Goal: Task Accomplishment & Management: Contribute content

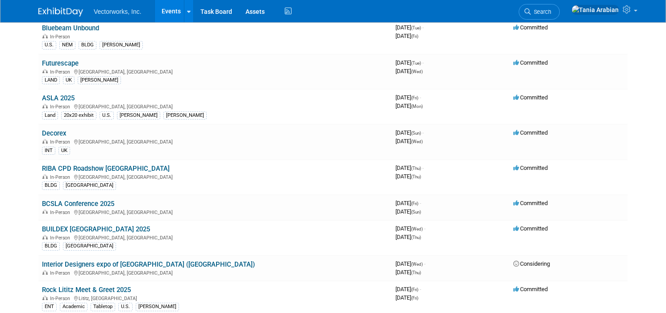
scroll to position [185, 0]
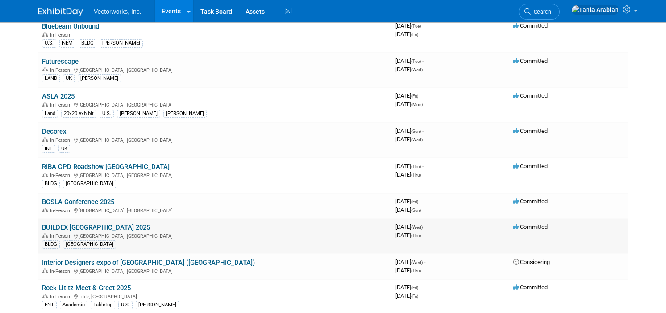
click at [60, 226] on link "BUILDEX [GEOGRAPHIC_DATA] 2025" at bounding box center [96, 227] width 108 height 8
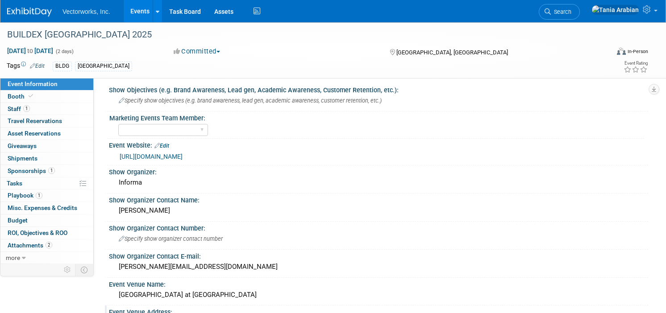
scroll to position [10, 0]
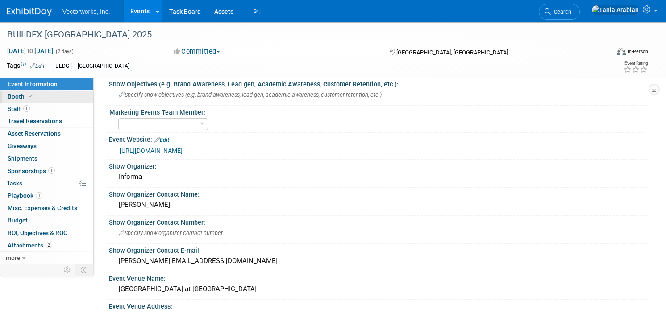
click at [18, 98] on span "Booth" at bounding box center [21, 96] width 27 height 7
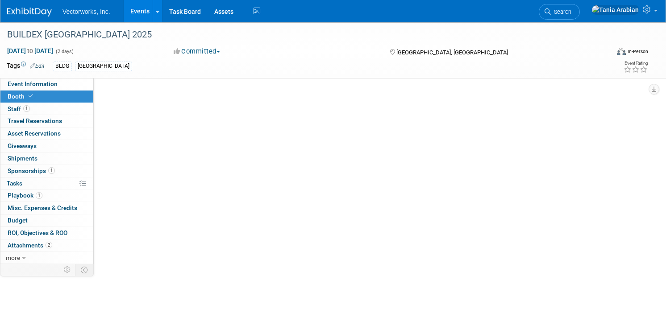
scroll to position [0, 0]
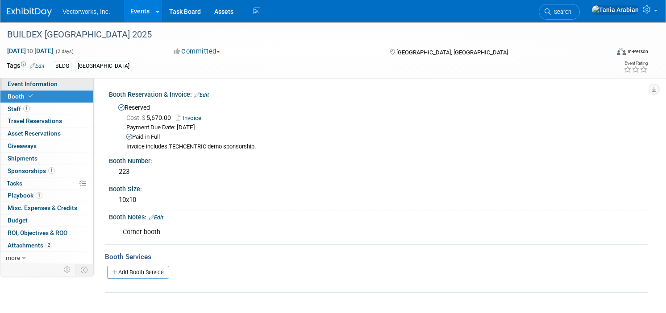
click at [25, 85] on span "Event Information" at bounding box center [33, 83] width 50 height 7
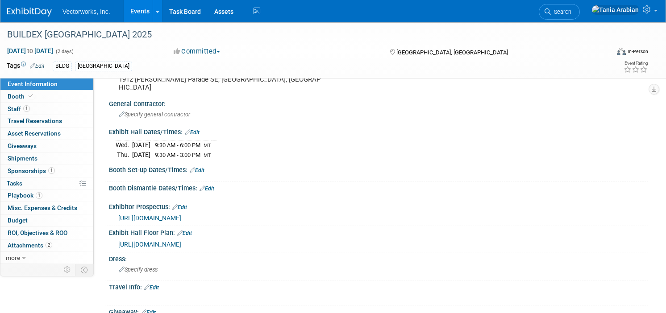
scroll to position [248, 0]
click at [140, 9] on link "Events" at bounding box center [140, 11] width 33 height 22
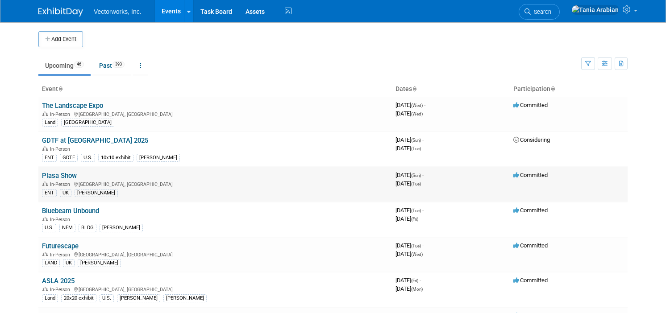
click at [60, 179] on link "Plasa Show" at bounding box center [59, 176] width 35 height 8
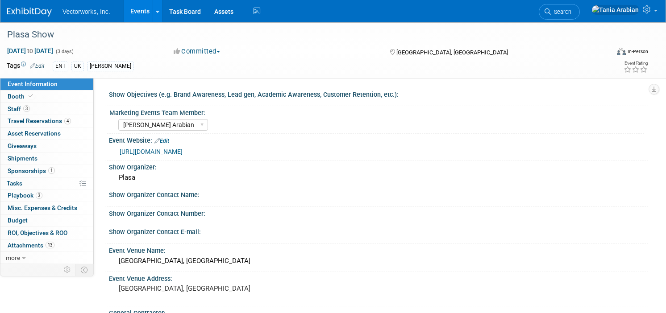
select select "[PERSON_NAME] Arabian"
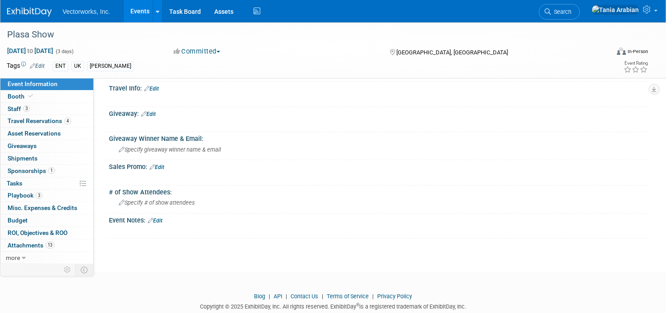
scroll to position [467, 0]
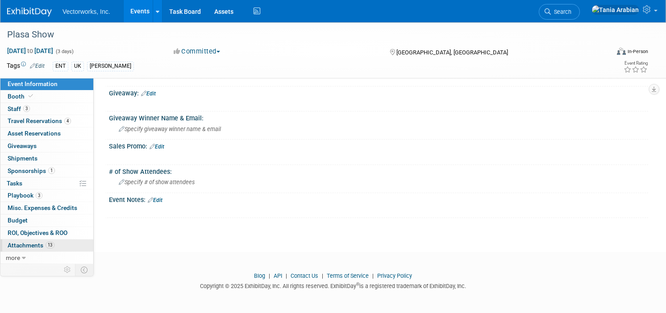
click at [36, 244] on span "Attachments 13" at bounding box center [31, 245] width 47 height 7
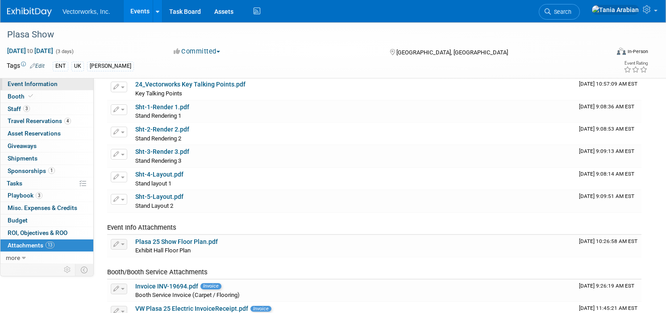
scroll to position [0, 0]
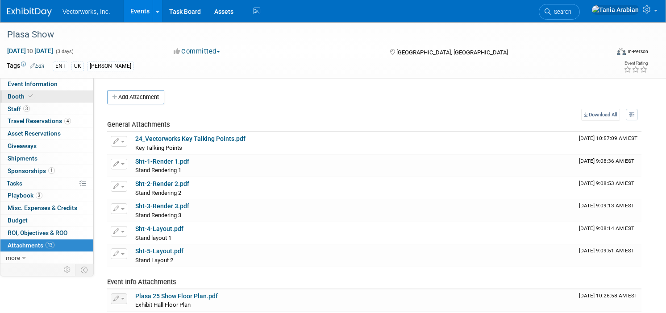
click at [15, 96] on span "Booth" at bounding box center [21, 96] width 27 height 7
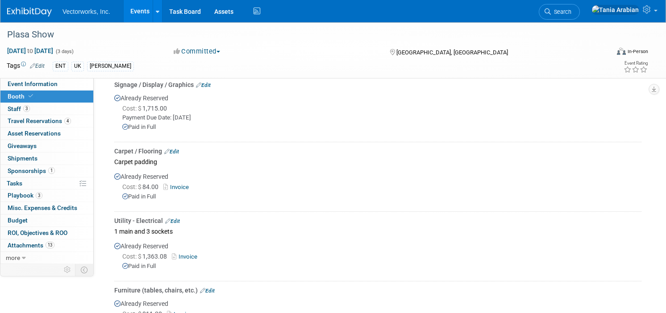
scroll to position [264, 0]
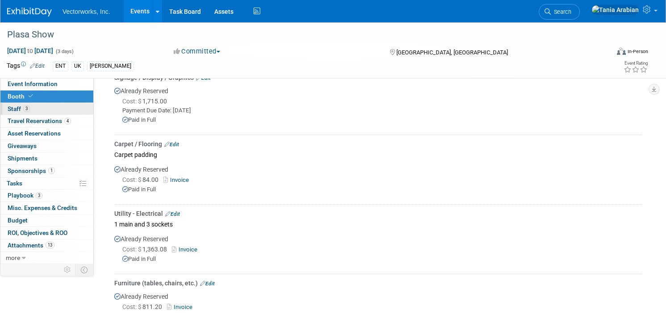
click at [14, 107] on span "Staff 3" at bounding box center [19, 108] width 22 height 7
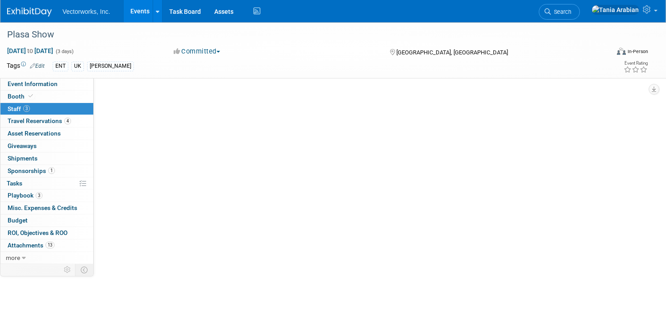
scroll to position [0, 0]
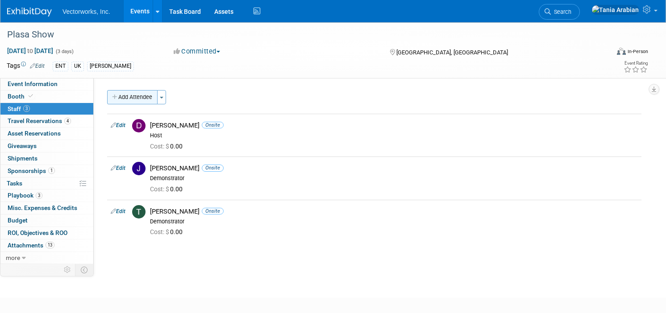
click at [129, 96] on button "Add Attendee" at bounding box center [132, 97] width 50 height 14
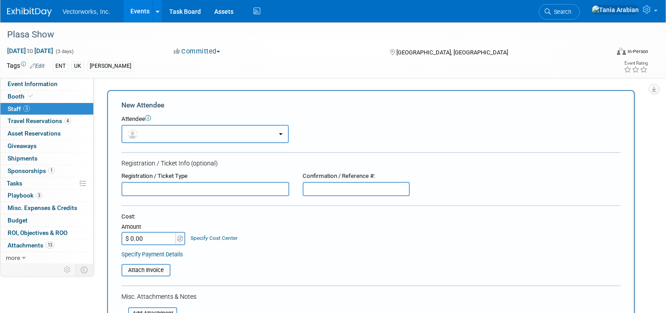
click at [152, 136] on button "button" at bounding box center [204, 134] width 167 height 18
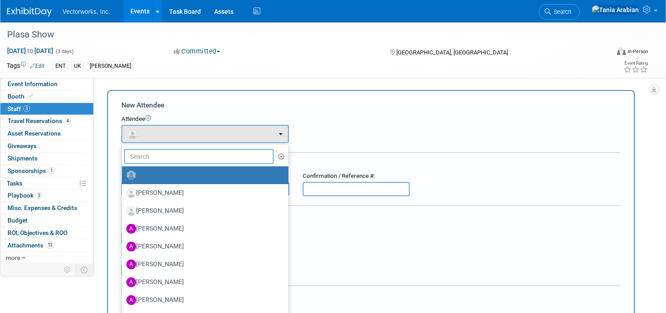
click at [151, 158] on input "text" at bounding box center [198, 156] width 149 height 15
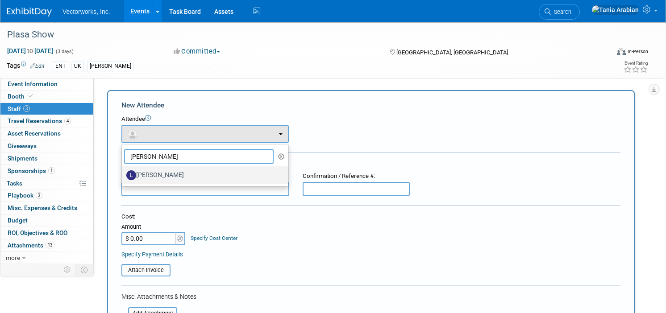
type input "lyn"
click at [153, 174] on label "Lynette Newton" at bounding box center [202, 175] width 153 height 14
click at [123, 174] on input "Lynette Newton" at bounding box center [120, 174] width 6 height 6
select select "c144529c-9938-48dc-83e0-5870b1ef8449"
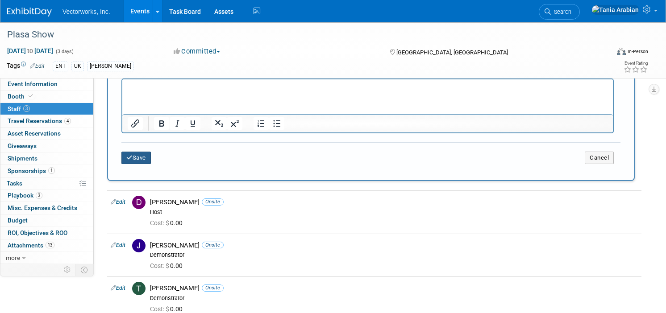
click at [144, 159] on button "Save" at bounding box center [135, 158] width 29 height 12
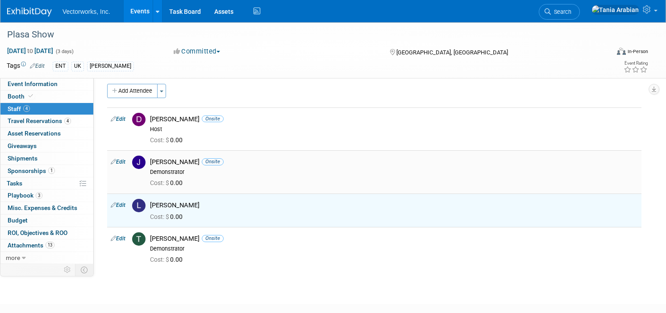
scroll to position [1, 0]
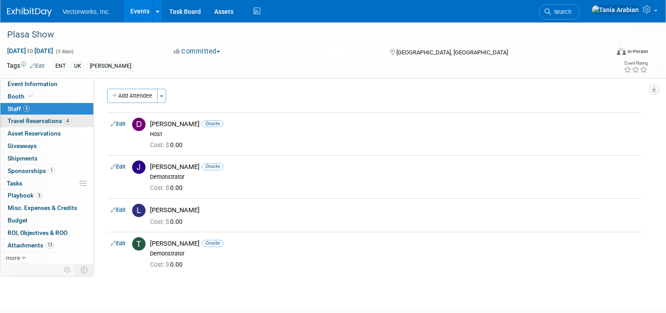
click at [28, 120] on span "Travel Reservations 4" at bounding box center [39, 120] width 63 height 7
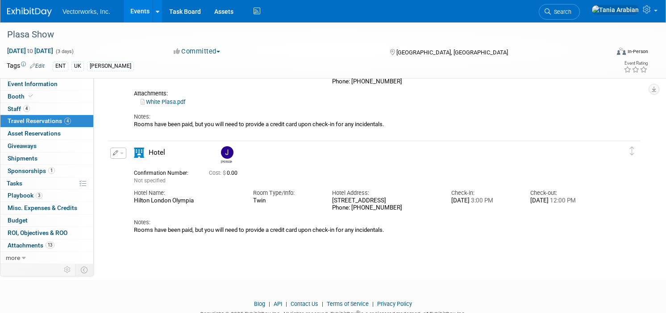
scroll to position [354, 0]
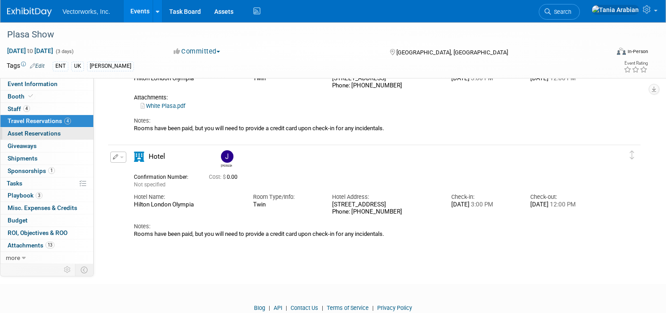
click at [29, 129] on link "0 Asset Reservations 0" at bounding box center [46, 134] width 93 height 12
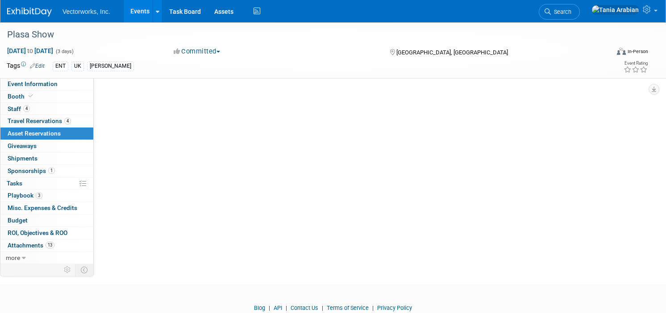
scroll to position [0, 0]
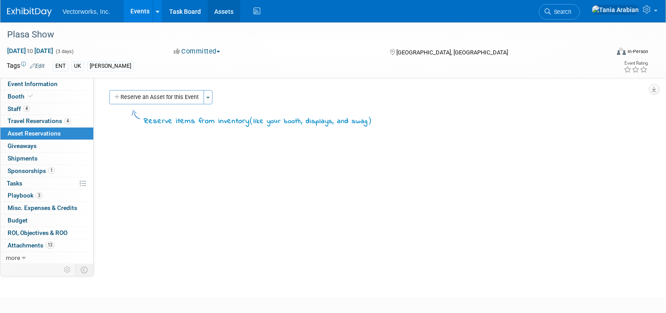
click at [219, 13] on link "Assets" at bounding box center [223, 11] width 33 height 22
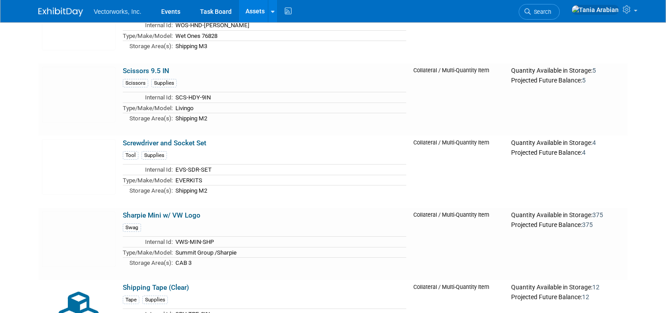
scroll to position [12019, 0]
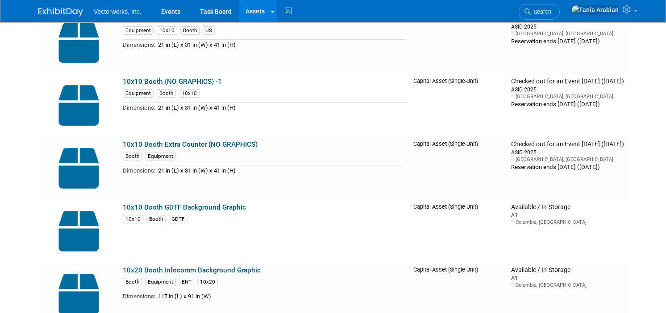
scroll to position [0, 0]
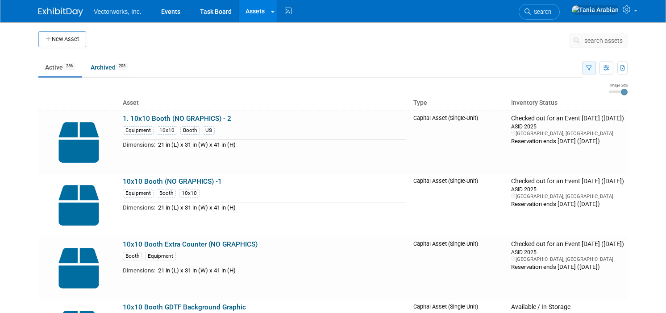
click at [588, 66] on icon "button" at bounding box center [589, 69] width 6 height 6
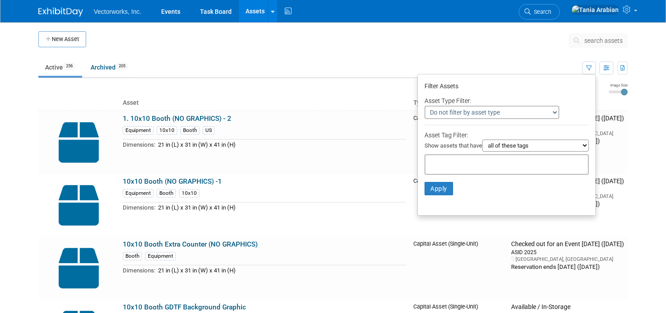
click at [479, 157] on div at bounding box center [506, 164] width 164 height 21
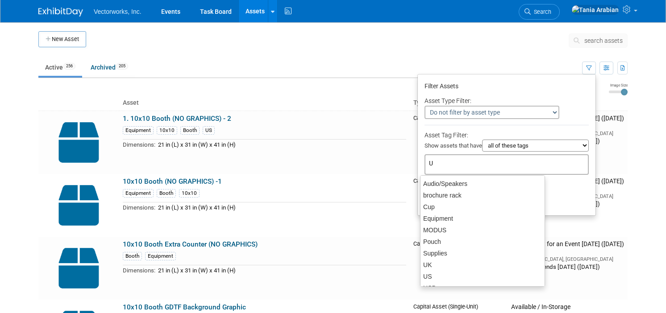
type input "UK"
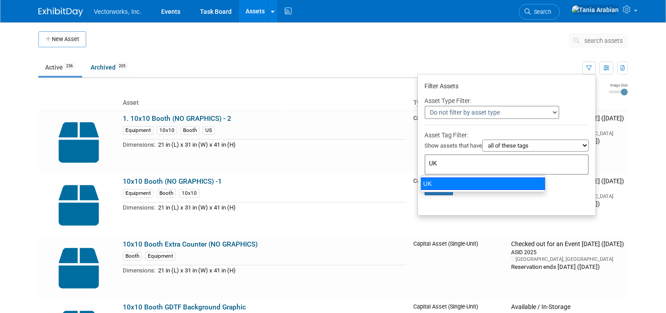
click at [439, 181] on div "UK" at bounding box center [482, 184] width 125 height 12
type input "UK"
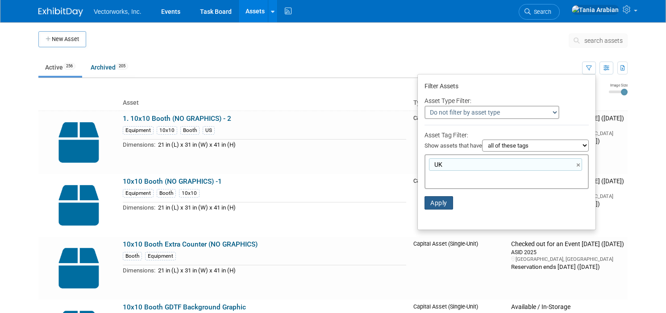
click at [434, 201] on button "Apply" at bounding box center [438, 202] width 29 height 13
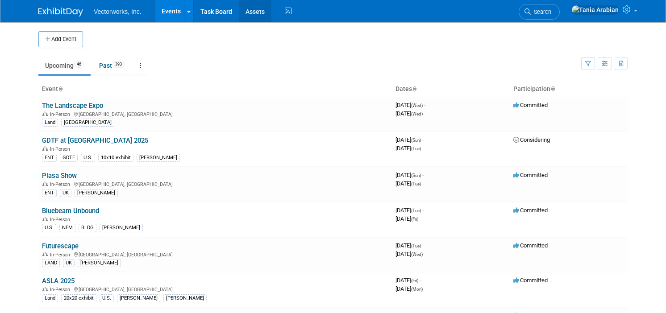
click at [253, 11] on link "Assets" at bounding box center [255, 11] width 33 height 22
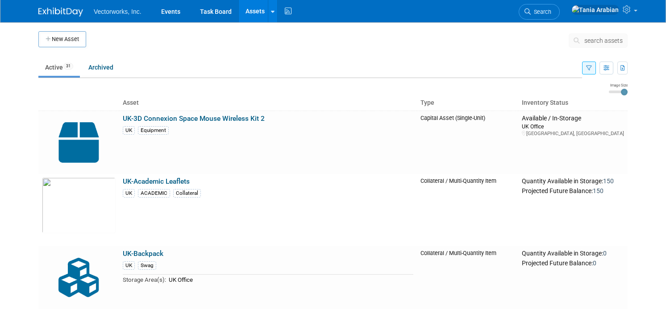
click at [583, 66] on button "button" at bounding box center [589, 68] width 14 height 13
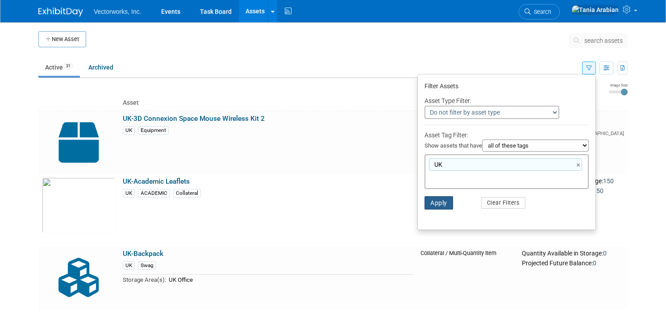
click at [429, 207] on button "Apply" at bounding box center [438, 202] width 29 height 13
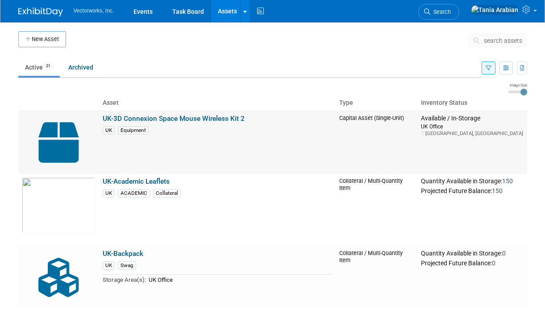
click at [50, 139] on img at bounding box center [59, 143] width 74 height 56
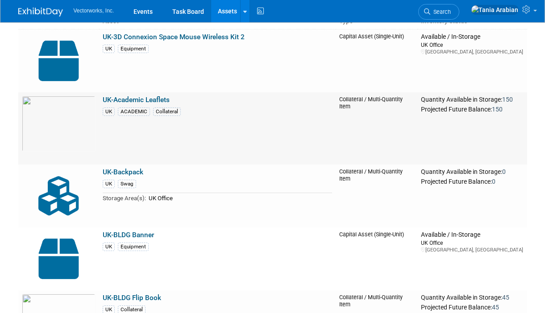
scroll to position [83, 0]
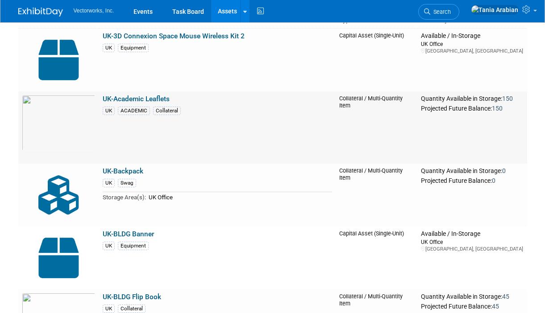
click at [64, 205] on img at bounding box center [59, 195] width 74 height 56
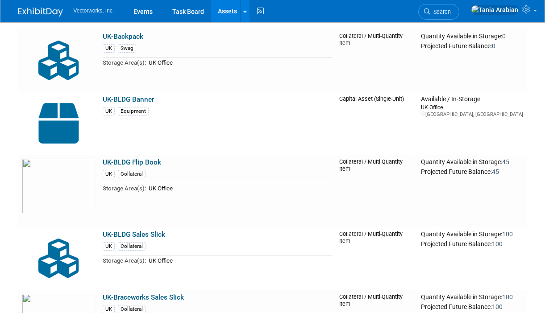
scroll to position [221, 0]
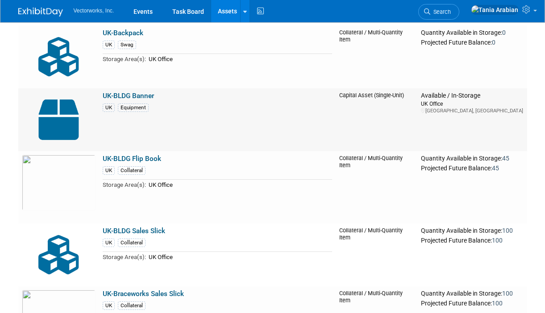
click at [65, 114] on img at bounding box center [59, 120] width 74 height 56
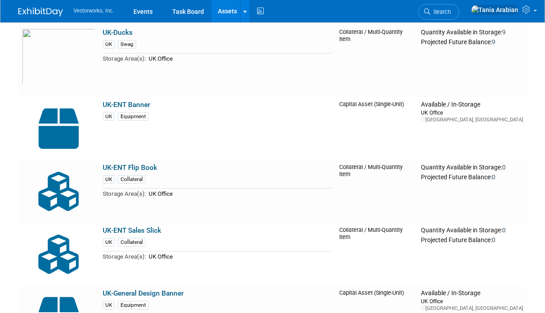
scroll to position [649, 0]
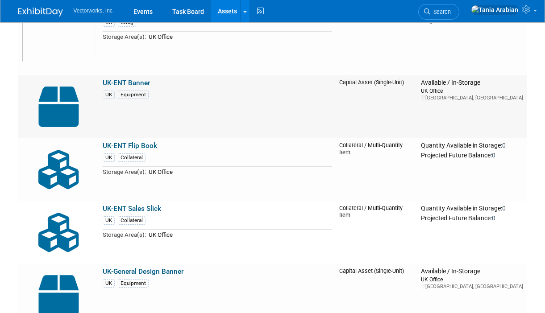
click at [57, 102] on img at bounding box center [59, 107] width 74 height 56
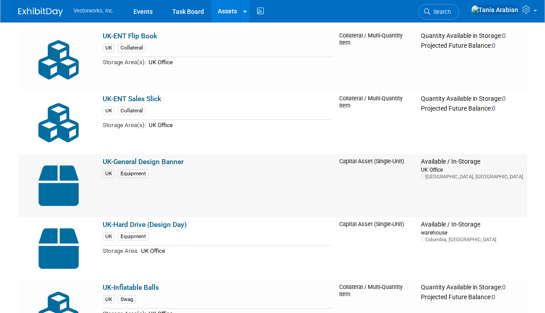
scroll to position [762, 0]
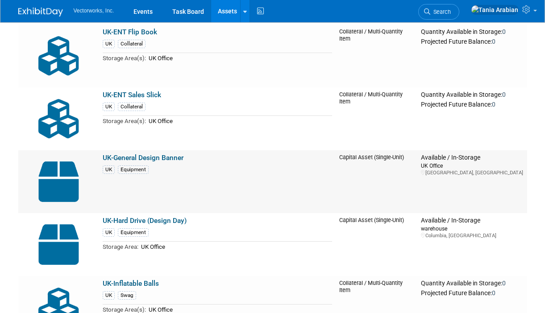
click at [165, 158] on link "UK-General Design Banner" at bounding box center [143, 158] width 81 height 8
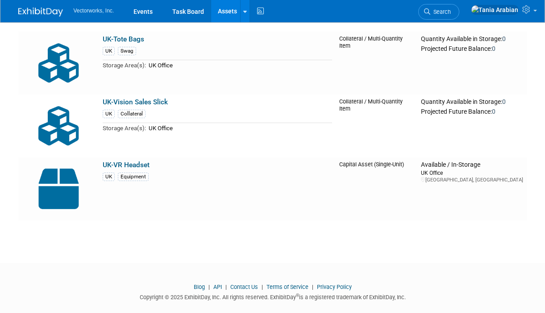
scroll to position [1917, 0]
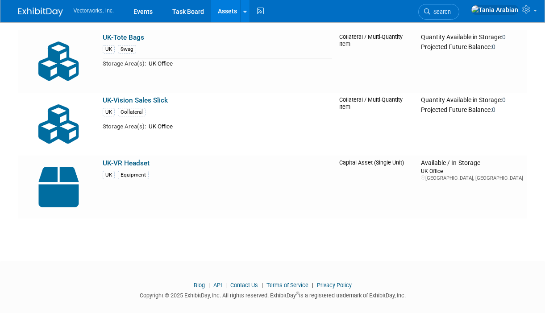
click at [60, 194] on img at bounding box center [59, 187] width 74 height 56
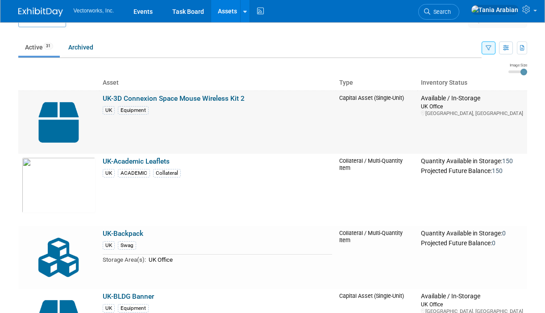
scroll to position [0, 0]
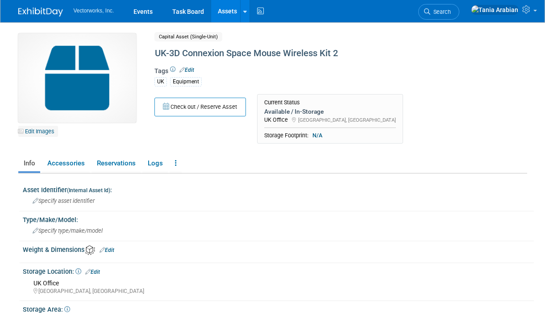
click at [42, 128] on link "Edit Images" at bounding box center [38, 131] width 40 height 11
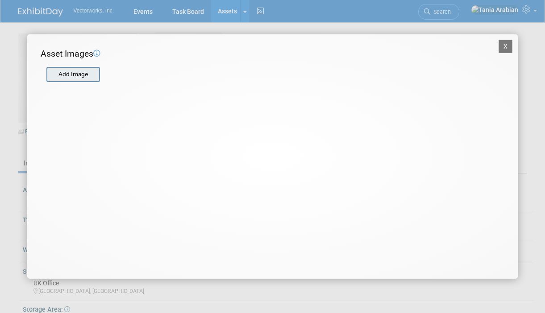
click at [62, 78] on input "file" at bounding box center [46, 74] width 106 height 13
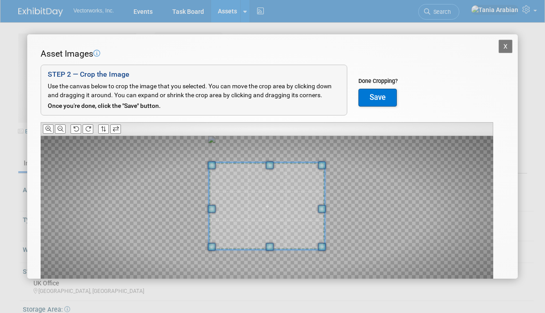
click at [269, 163] on span at bounding box center [269, 165] width 8 height 8
click at [247, 185] on span at bounding box center [267, 206] width 116 height 87
click at [234, 185] on span at bounding box center [267, 206] width 116 height 87
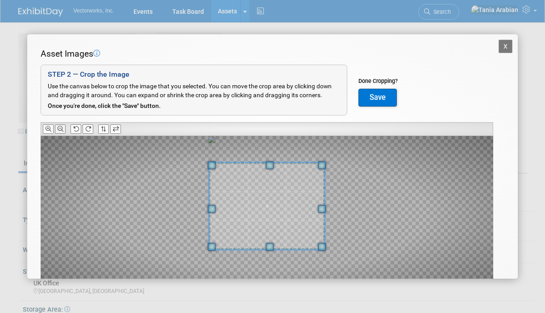
click at [60, 127] on icon at bounding box center [61, 129] width 6 height 6
click at [60, 126] on icon at bounding box center [61, 129] width 6 height 6
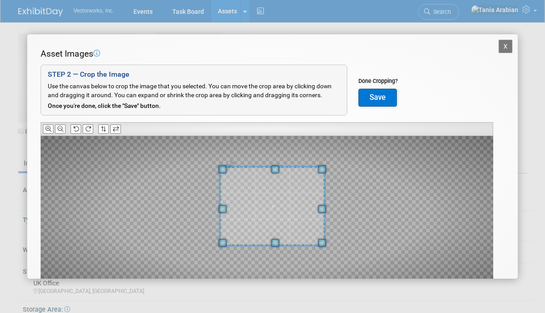
click at [222, 205] on span at bounding box center [223, 209] width 8 height 8
click at [365, 94] on button "Save" at bounding box center [377, 98] width 38 height 18
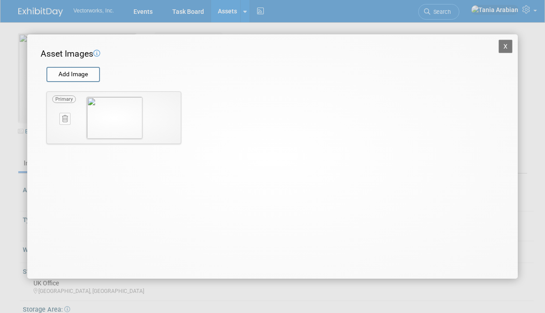
click at [504, 43] on button "X" at bounding box center [505, 46] width 14 height 13
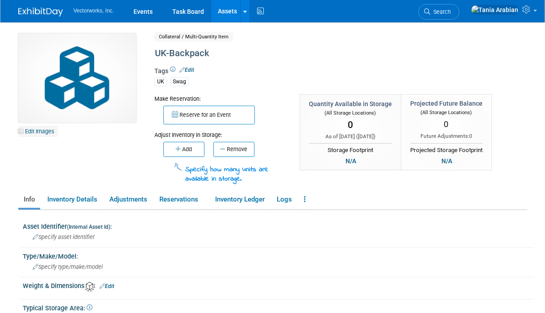
click at [49, 129] on link "Edit Images" at bounding box center [38, 131] width 40 height 11
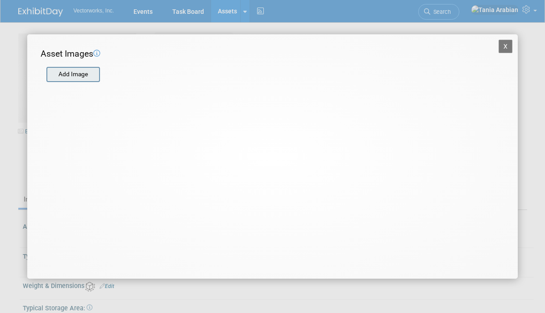
click at [66, 79] on input "file" at bounding box center [46, 74] width 106 height 13
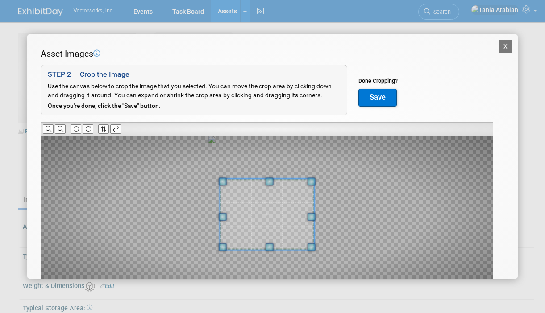
click at [245, 212] on span at bounding box center [267, 214] width 94 height 70
click at [60, 130] on icon at bounding box center [61, 129] width 6 height 6
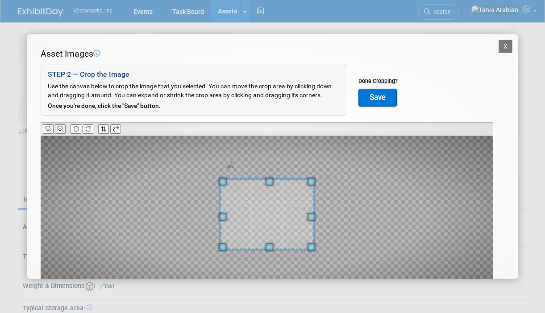
click at [59, 130] on icon at bounding box center [61, 129] width 6 height 6
click at [381, 102] on button "Save" at bounding box center [377, 98] width 38 height 18
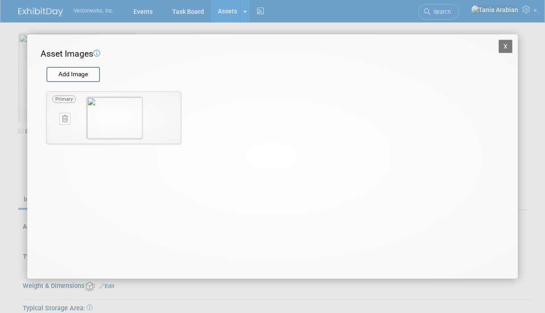
click at [502, 45] on button "X" at bounding box center [505, 46] width 14 height 13
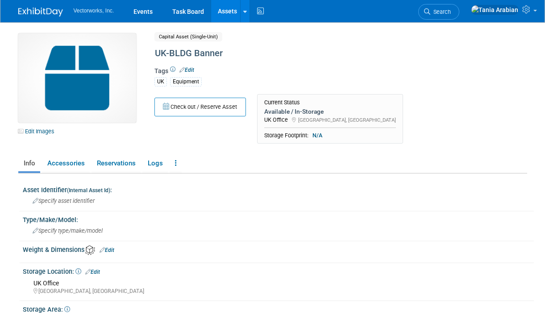
click at [81, 72] on img at bounding box center [77, 77] width 118 height 89
click at [30, 131] on link "Edit Images" at bounding box center [38, 131] width 40 height 11
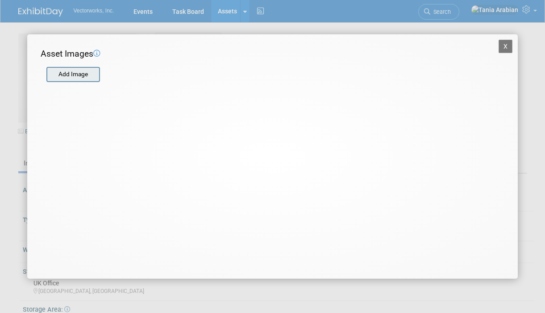
click at [92, 74] on input "file" at bounding box center [46, 74] width 106 height 13
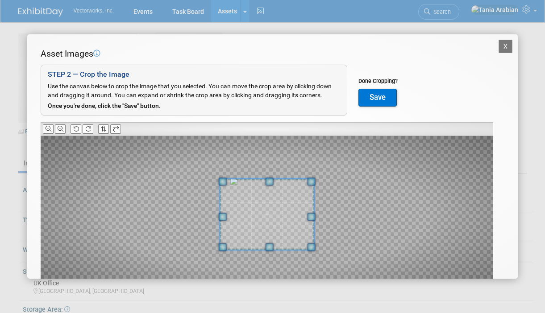
click at [369, 99] on button "Save" at bounding box center [377, 98] width 38 height 18
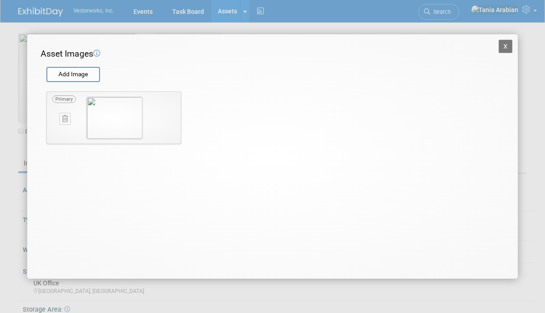
click at [503, 45] on button "X" at bounding box center [505, 46] width 14 height 13
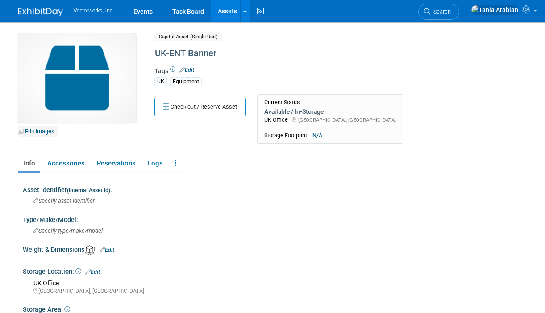
click at [49, 131] on link "Edit Images" at bounding box center [38, 131] width 40 height 11
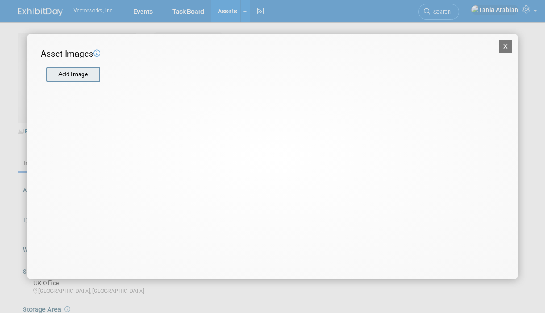
click at [85, 73] on input "file" at bounding box center [46, 74] width 106 height 13
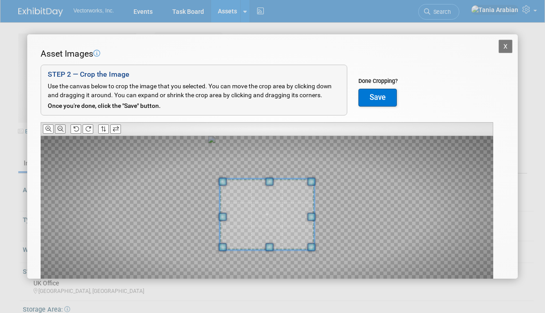
click at [60, 127] on icon at bounding box center [61, 129] width 6 height 6
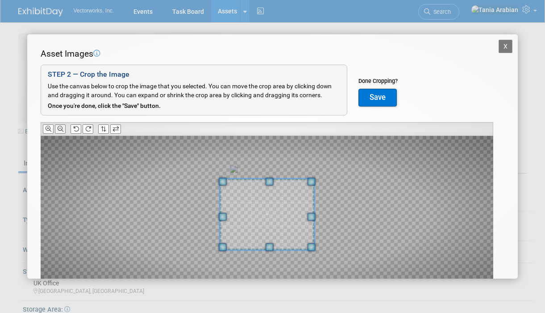
click at [60, 127] on icon at bounding box center [61, 129] width 6 height 6
click at [364, 99] on button "Save" at bounding box center [377, 98] width 38 height 18
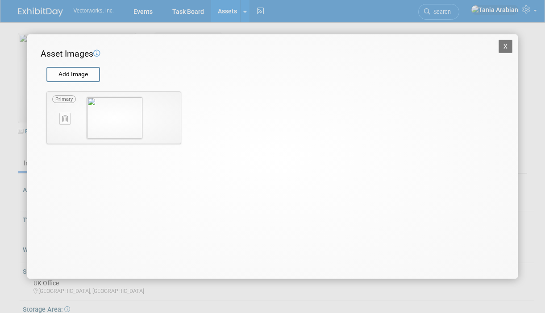
click at [508, 44] on button "X" at bounding box center [505, 46] width 14 height 13
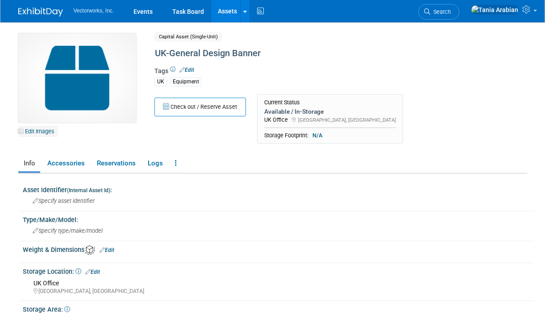
click at [38, 132] on link "Edit Images" at bounding box center [38, 131] width 40 height 11
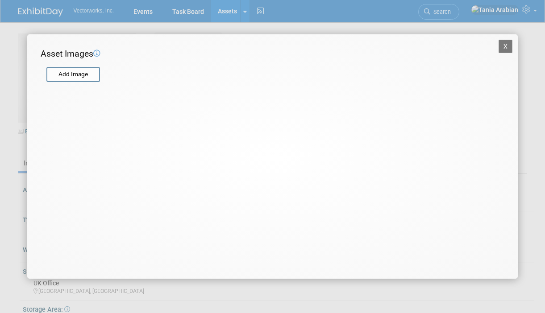
click at [87, 82] on div "Asset Images Add Image STEP 2 — Crop the Image Use the canvas below to crop the…" at bounding box center [272, 66] width 463 height 37
click at [86, 77] on input "file" at bounding box center [46, 74] width 106 height 13
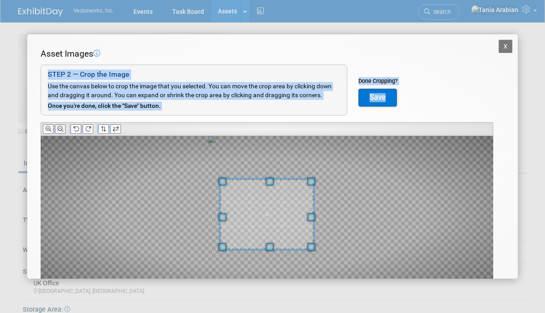
click at [62, 126] on icon at bounding box center [61, 129] width 6 height 6
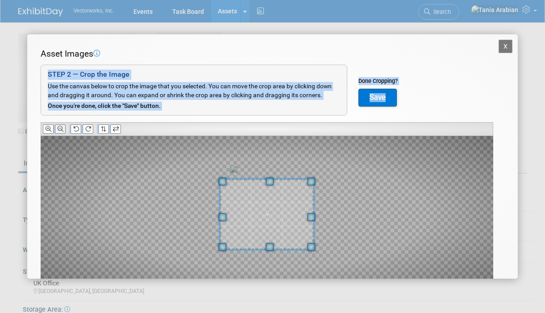
click at [62, 126] on icon at bounding box center [61, 129] width 6 height 6
click at [374, 99] on button "Save" at bounding box center [377, 98] width 38 height 18
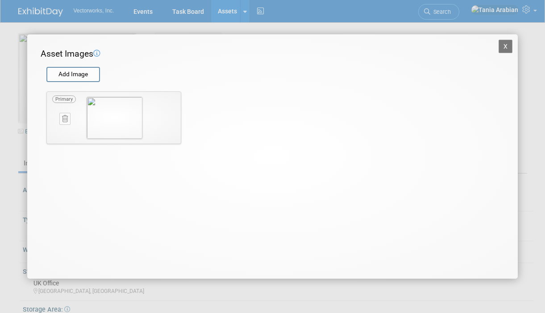
click at [503, 45] on button "X" at bounding box center [505, 46] width 14 height 13
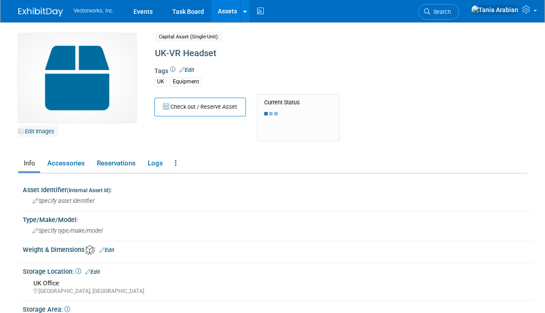
click at [41, 133] on link "Edit Images" at bounding box center [38, 131] width 40 height 11
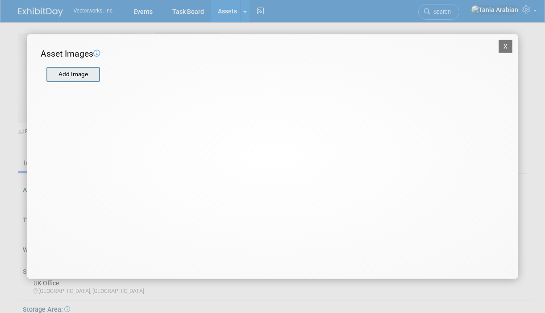
click at [62, 73] on input "file" at bounding box center [46, 74] width 106 height 13
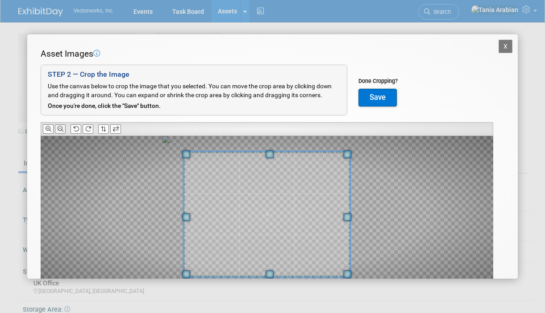
click at [58, 129] on icon at bounding box center [61, 129] width 6 height 6
click at [374, 95] on button "Save" at bounding box center [377, 98] width 38 height 18
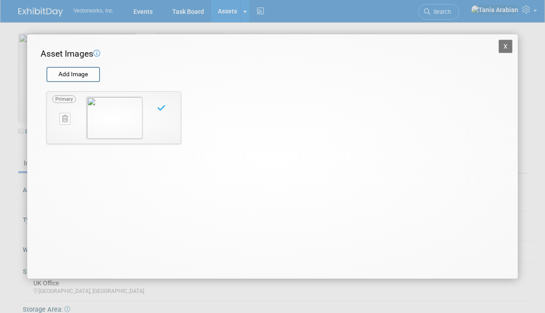
click at [505, 50] on button "X" at bounding box center [505, 46] width 14 height 13
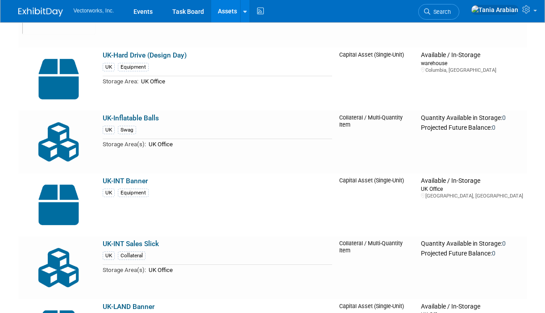
scroll to position [972, 0]
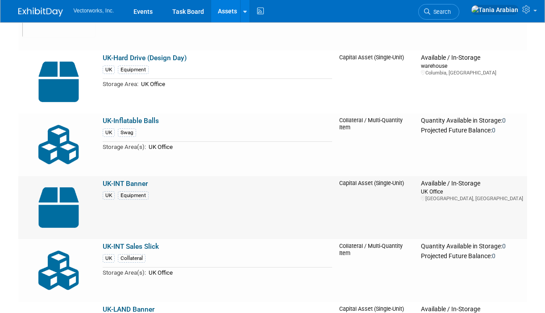
click at [58, 207] on img at bounding box center [59, 208] width 74 height 56
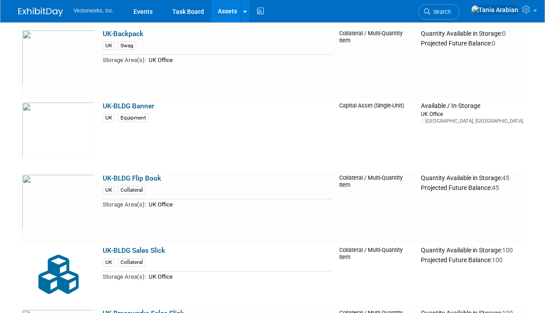
scroll to position [0, 0]
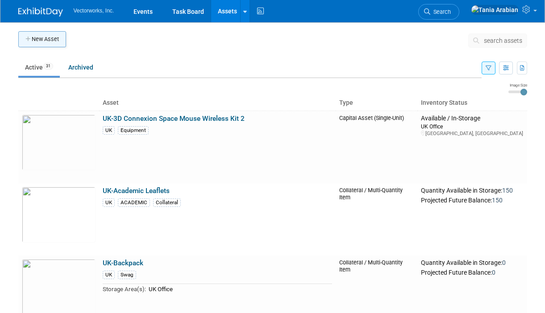
click at [37, 42] on button "New Asset" at bounding box center [42, 39] width 48 height 16
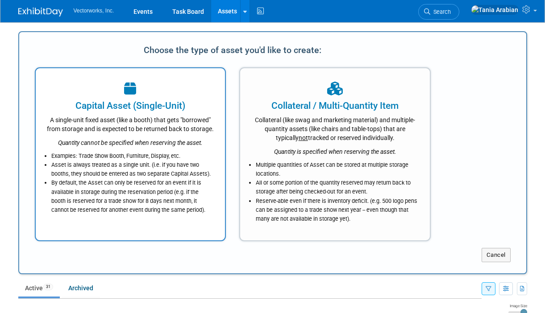
click at [92, 133] on div "A single-unit fixed asset (like a booth) that gets "borrowed" from storage and …" at bounding box center [130, 122] width 167 height 21
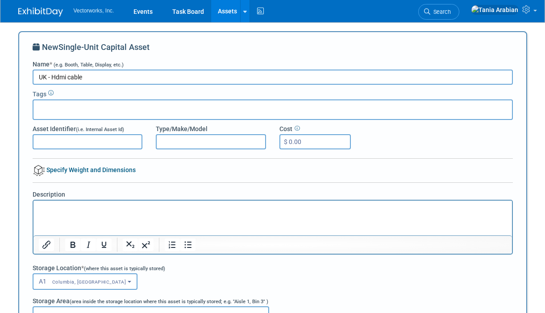
type input "UK - Hdmi cable"
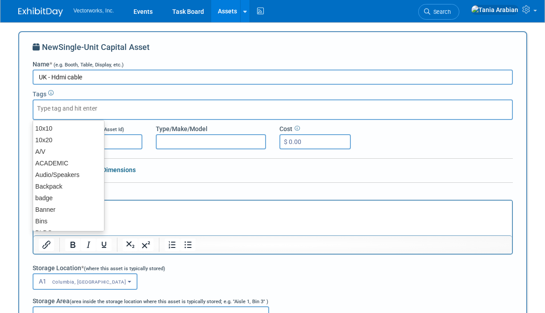
click at [55, 116] on div at bounding box center [273, 109] width 480 height 21
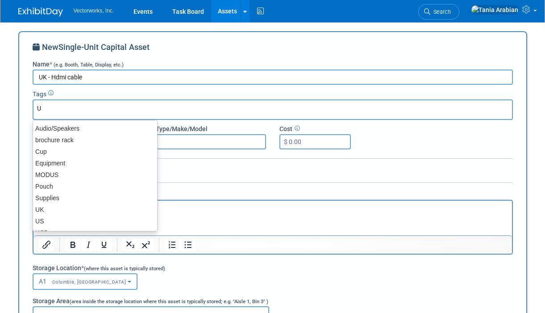
type input "UK"
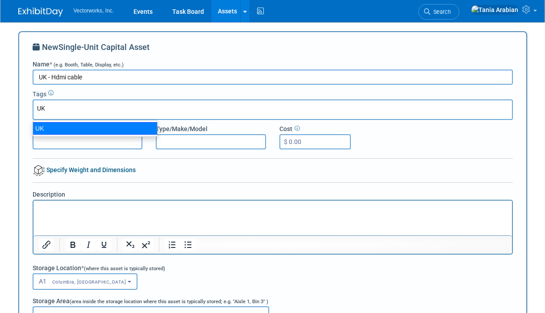
click at [55, 128] on div "UK" at bounding box center [95, 128] width 125 height 12
type input "UK"
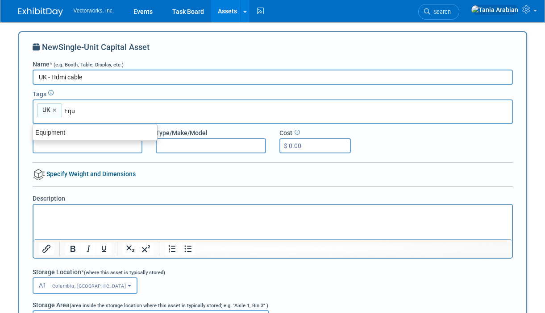
type input "Equi"
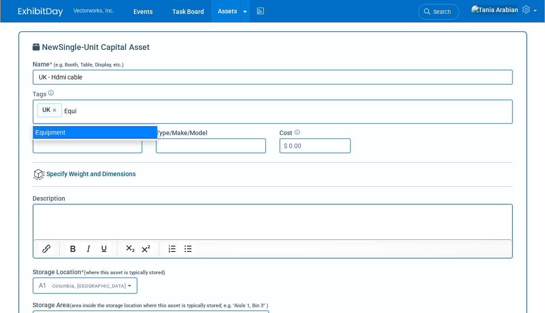
click at [49, 133] on div "Equipment" at bounding box center [95, 132] width 125 height 12
type input "UK, Equipment"
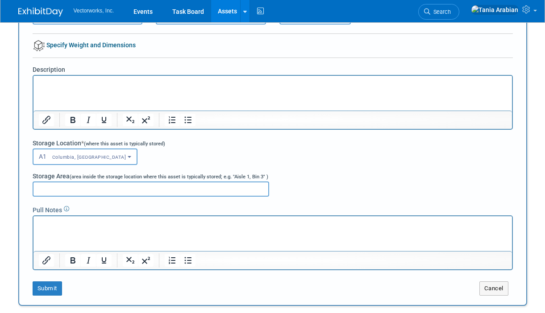
scroll to position [132, 0]
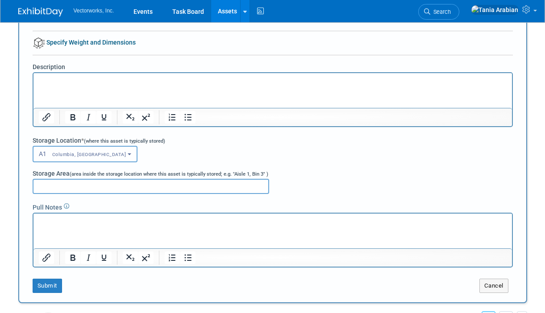
click at [89, 155] on button "A1 Columbia, MD" at bounding box center [85, 154] width 105 height 17
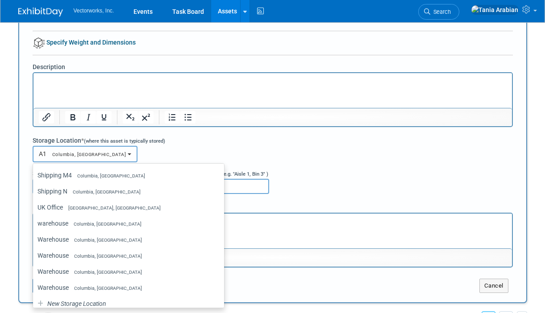
scroll to position [936, 0]
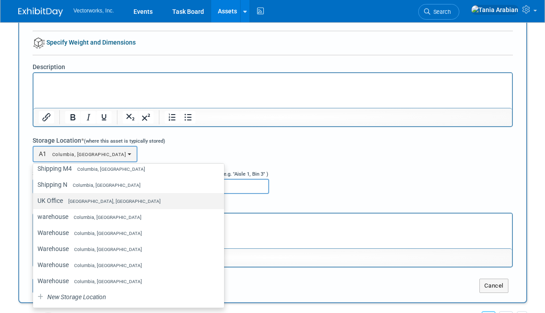
click at [92, 201] on span "England, United Kingdom" at bounding box center [112, 202] width 98 height 6
click at [34, 201] on input "UK Office England, United Kingdom" at bounding box center [32, 201] width 6 height 6
select select "11224114"
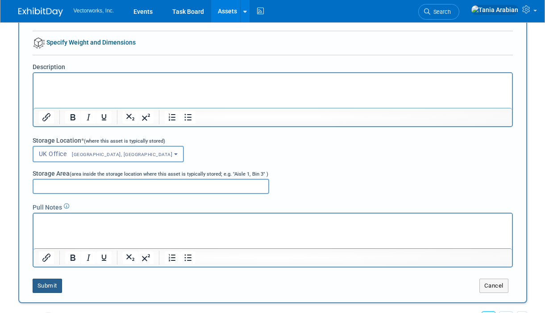
click at [52, 285] on button "Submit" at bounding box center [47, 286] width 29 height 14
click at [51, 281] on button "Submit" at bounding box center [47, 286] width 29 height 14
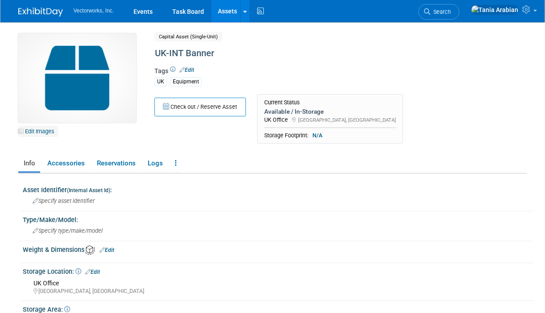
click at [41, 132] on link "Edit Images" at bounding box center [38, 131] width 40 height 11
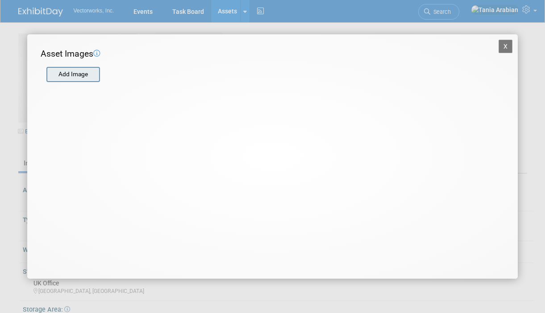
click at [62, 74] on input "file" at bounding box center [46, 74] width 106 height 13
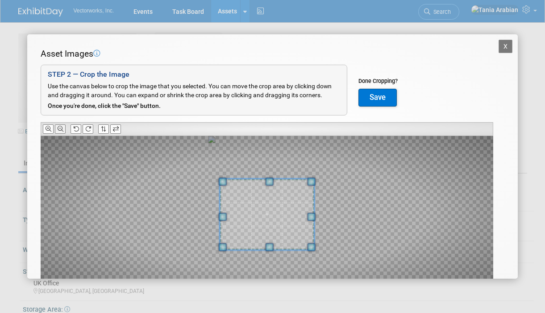
click at [59, 129] on icon at bounding box center [61, 129] width 6 height 6
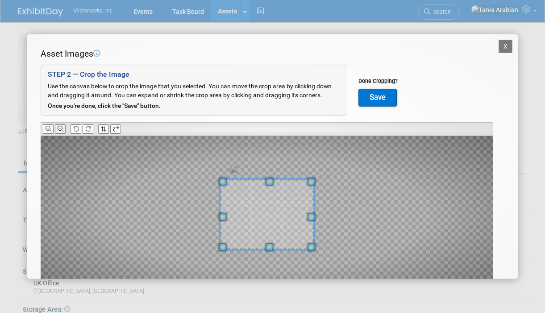
click at [59, 129] on icon at bounding box center [61, 129] width 6 height 6
click at [372, 93] on button "Save" at bounding box center [377, 98] width 38 height 18
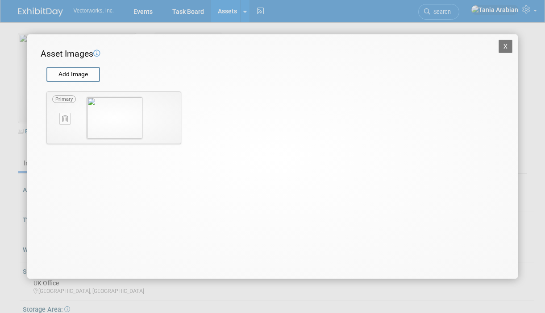
click at [507, 48] on button "X" at bounding box center [505, 46] width 14 height 13
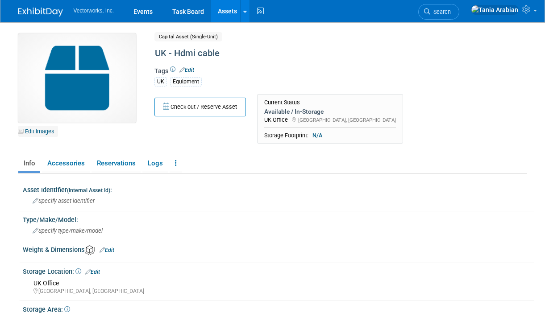
click at [36, 132] on link "Edit Images" at bounding box center [38, 131] width 40 height 11
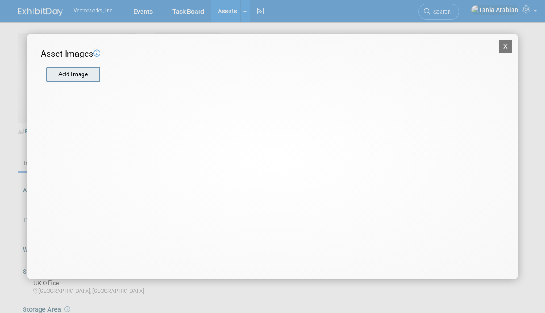
click at [69, 71] on input "file" at bounding box center [46, 74] width 106 height 13
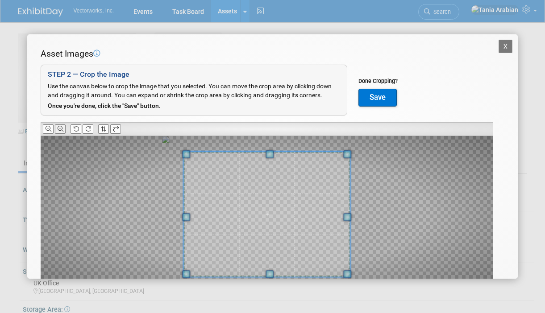
click at [59, 128] on icon at bounding box center [61, 129] width 6 height 6
click at [371, 95] on button "Save" at bounding box center [377, 98] width 38 height 18
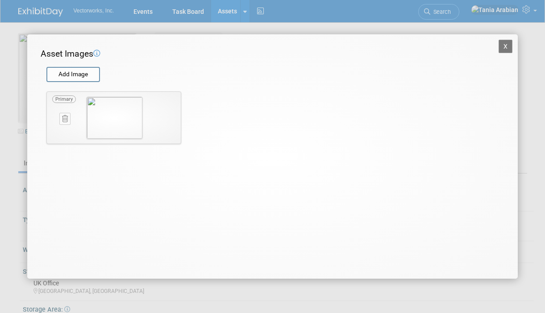
click at [504, 45] on button "X" at bounding box center [505, 46] width 14 height 13
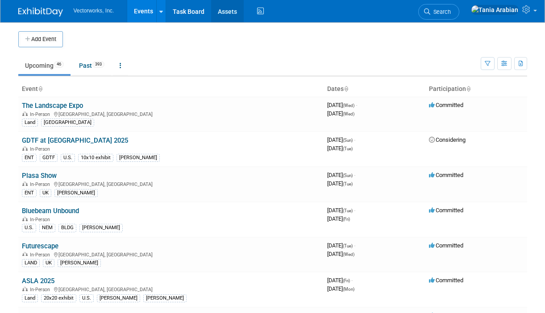
click at [229, 8] on link "Assets" at bounding box center [227, 11] width 33 height 22
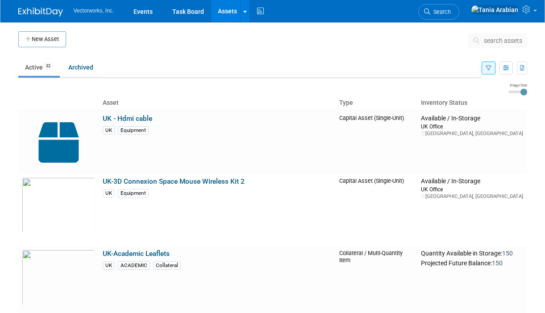
click at [496, 43] on span "search assets" at bounding box center [503, 40] width 38 height 7
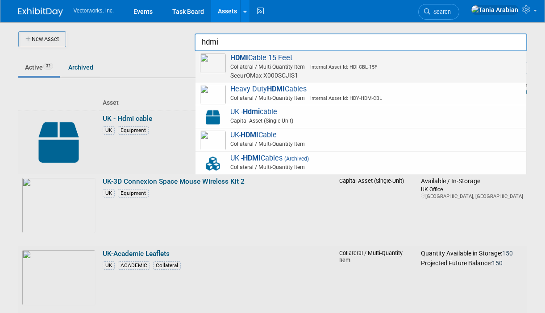
click at [215, 63] on img at bounding box center [213, 64] width 26 height 20
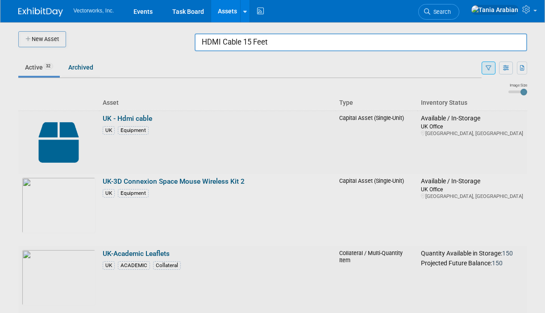
drag, startPoint x: 325, startPoint y: 44, endPoint x: 168, endPoint y: 33, distance: 157.9
click at [168, 33] on body "Vectorworks, Inc. Events Task Board Assets New Asset Search Assets Bulk Upload …" at bounding box center [272, 156] width 545 height 313
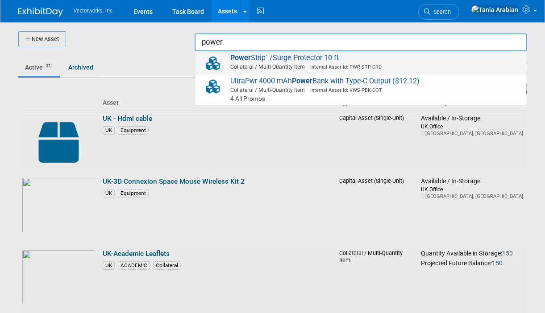
click at [266, 63] on span "Collateral / Multi-Quantity Item Internal Asset Id: PWR-STP-CRD" at bounding box center [362, 67] width 319 height 8
type input "Power Strip` /Surge Protector 10 ft"
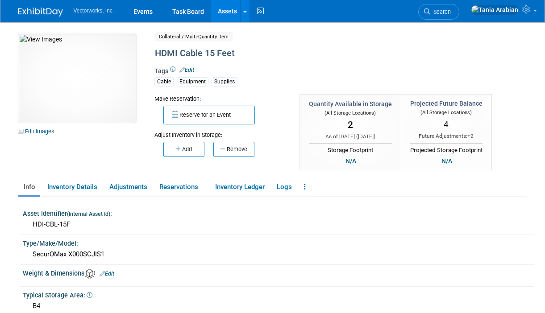
drag, startPoint x: 91, startPoint y: 90, endPoint x: 285, endPoint y: 1, distance: 212.8
click at [0, 0] on body "Vectorworks, Inc. Events Task Board Assets New Asset" at bounding box center [272, 156] width 545 height 313
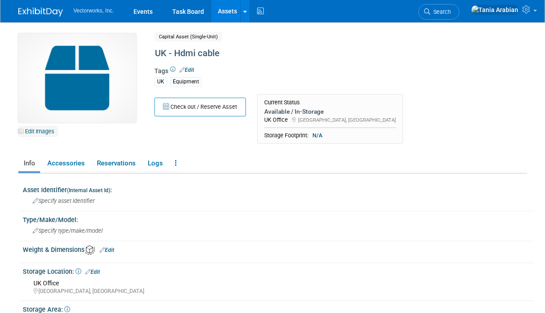
click at [37, 131] on link "Edit Images" at bounding box center [38, 131] width 40 height 11
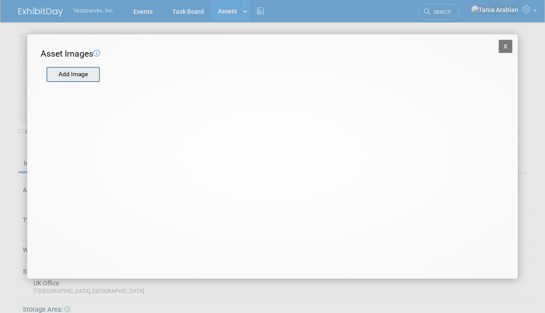
click at [66, 76] on input "file" at bounding box center [46, 74] width 106 height 13
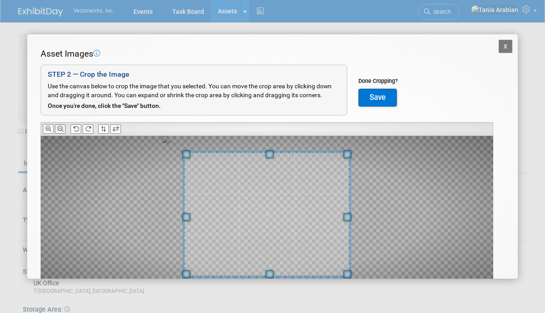
click at [62, 127] on icon at bounding box center [61, 129] width 6 height 6
click at [369, 94] on button "Save" at bounding box center [377, 98] width 38 height 18
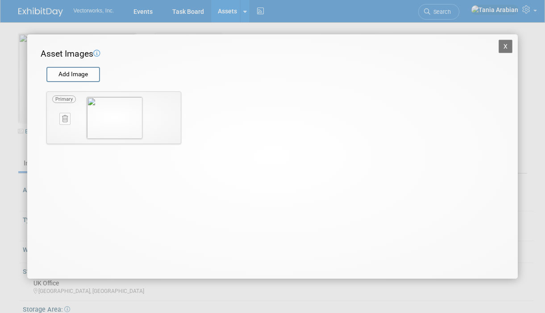
click at [505, 49] on button "X" at bounding box center [505, 46] width 14 height 13
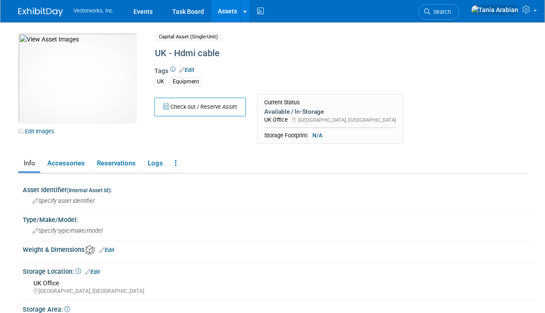
click at [133, 131] on div "Edit Images" at bounding box center [79, 131] width 123 height 9
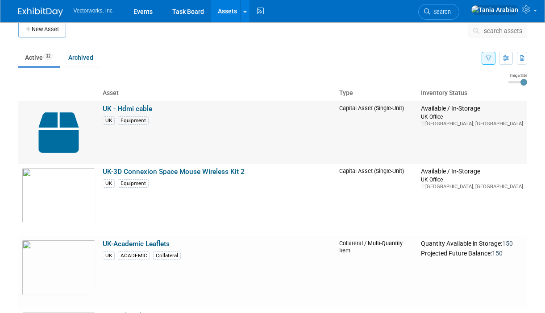
scroll to position [10, 0]
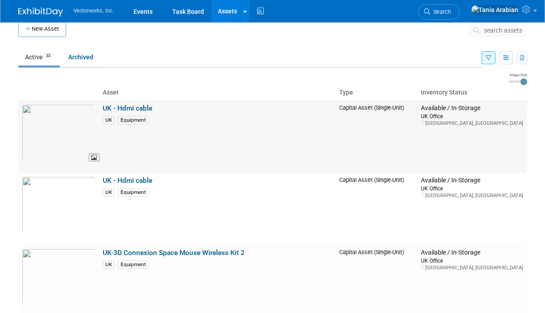
click at [69, 123] on img at bounding box center [59, 132] width 74 height 56
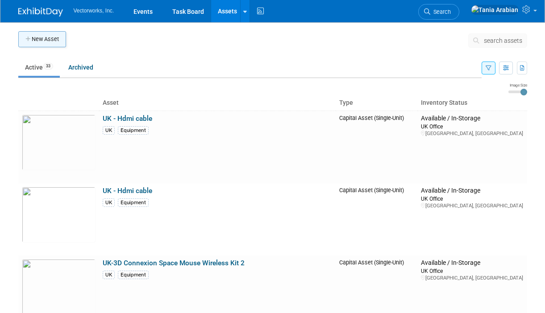
click at [43, 42] on button "New Asset" at bounding box center [42, 39] width 48 height 16
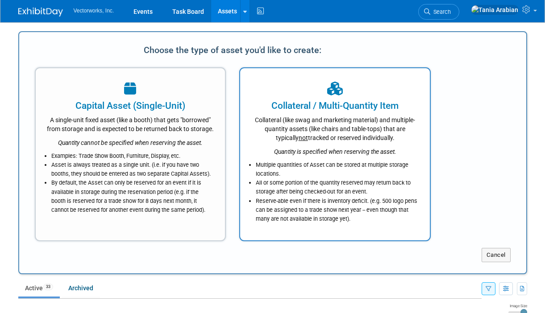
click at [282, 147] on div "Quantity is specified when reserving the asset." at bounding box center [334, 149] width 167 height 14
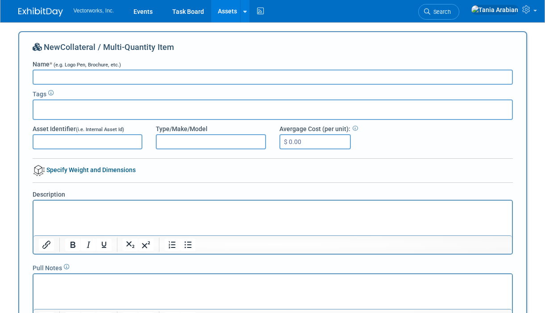
click at [52, 74] on input "Name * (e.g. Logo Pen, Brochure, etc.)" at bounding box center [273, 77] width 480 height 15
type input "UK - Sockets"
click at [81, 111] on input "text" at bounding box center [72, 108] width 71 height 9
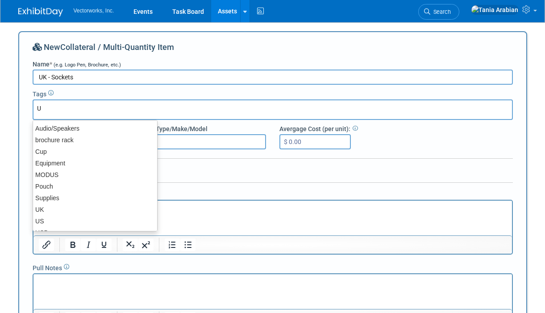
type input "UK"
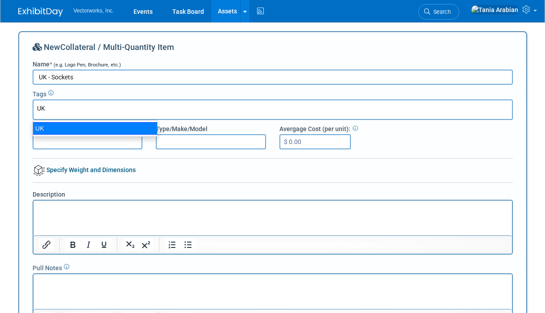
click at [53, 129] on div "UK" at bounding box center [95, 128] width 125 height 12
type input "UK"
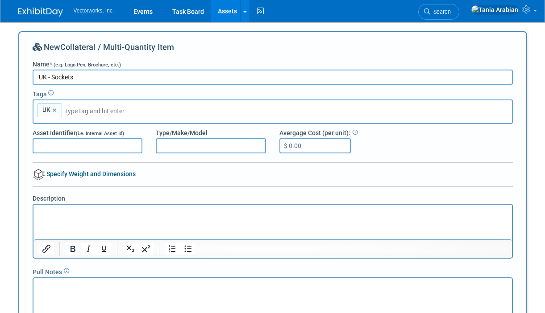
type input "Q"
type input "Equip"
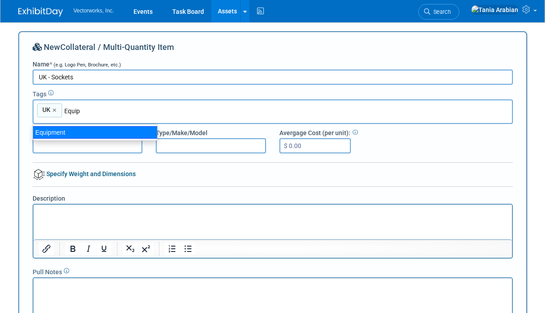
click at [49, 132] on div "Equipment" at bounding box center [95, 132] width 125 height 12
type input "UK, Equipment"
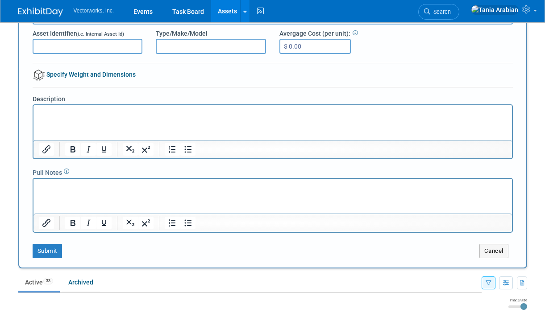
scroll to position [100, 0]
click at [50, 249] on button "Submit" at bounding box center [47, 251] width 29 height 14
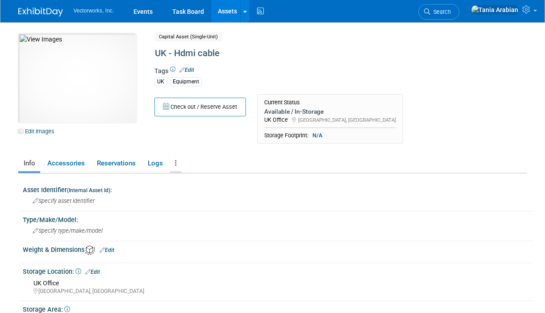
click at [176, 162] on link at bounding box center [176, 164] width 12 height 16
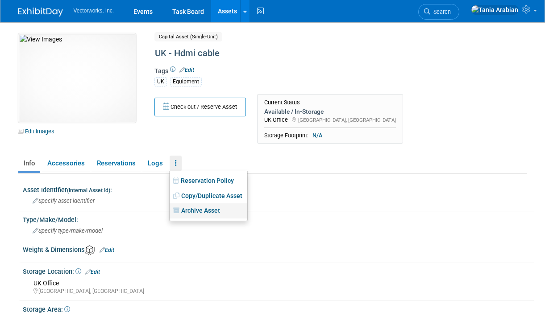
click at [196, 211] on link "Archive Asset" at bounding box center [209, 210] width 78 height 15
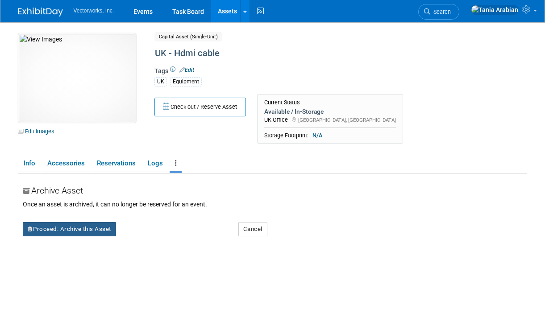
click at [92, 223] on button "Proceed: Archive this Asset" at bounding box center [69, 229] width 93 height 14
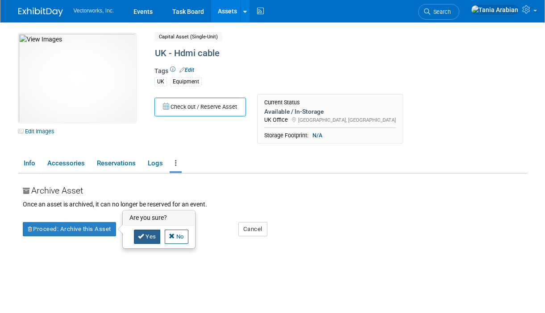
click at [142, 231] on link "Yes" at bounding box center [147, 237] width 26 height 14
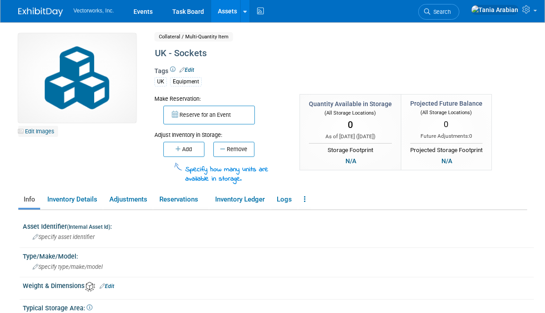
click at [46, 131] on link "Edit Images" at bounding box center [38, 131] width 40 height 11
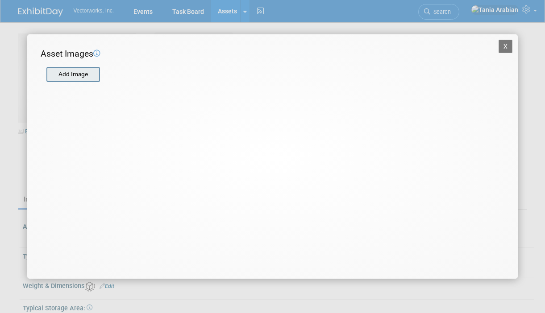
click at [66, 73] on input "file" at bounding box center [46, 74] width 106 height 13
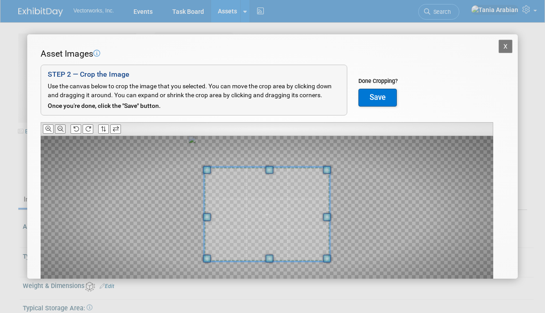
click at [61, 131] on icon at bounding box center [61, 129] width 6 height 6
click at [61, 129] on icon at bounding box center [61, 129] width 6 height 6
click at [61, 128] on icon at bounding box center [61, 129] width 6 height 6
click at [372, 95] on button "Save" at bounding box center [377, 98] width 38 height 18
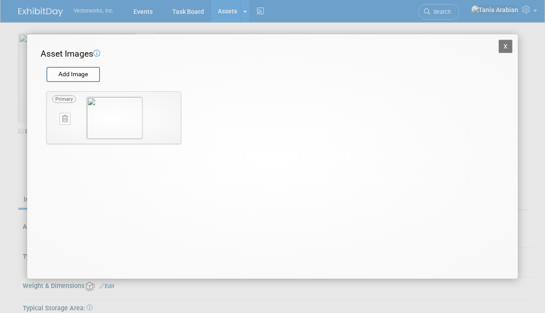
click at [506, 47] on button "X" at bounding box center [505, 46] width 14 height 13
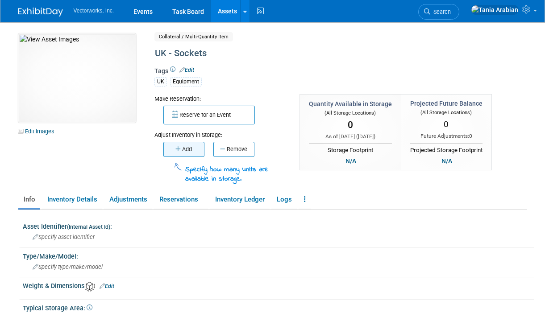
click at [179, 146] on icon "button" at bounding box center [178, 149] width 7 height 6
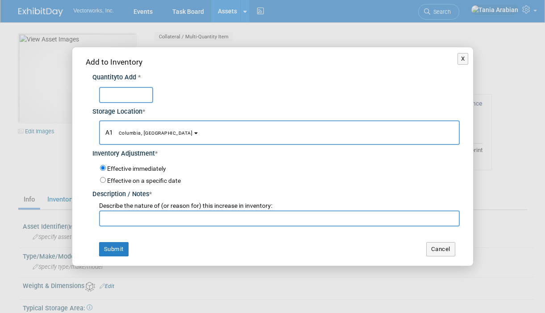
click at [163, 137] on button "A1 Columbia, MD" at bounding box center [279, 132] width 360 height 25
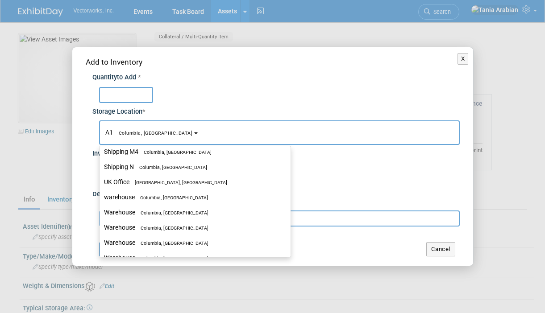
scroll to position [882, 0]
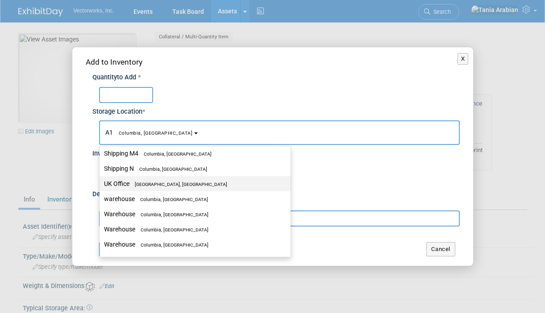
click at [148, 186] on span "England, United Kingdom" at bounding box center [178, 185] width 98 height 6
click at [101, 186] on input "UK Office England, United Kingdom" at bounding box center [98, 184] width 6 height 6
select select "11224114"
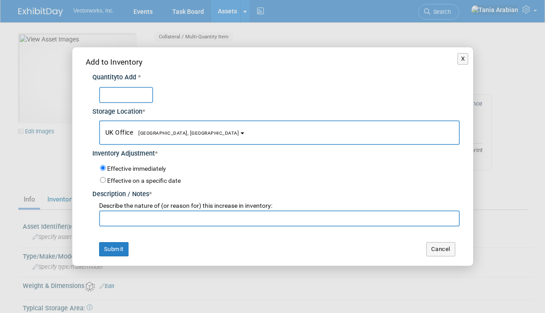
click at [134, 96] on input "text" at bounding box center [126, 95] width 54 height 16
type input "2"
click at [191, 173] on div "Effective immediately" at bounding box center [280, 169] width 360 height 12
click at [120, 218] on input "text" at bounding box center [279, 219] width 360 height 16
type input "Initial Add"
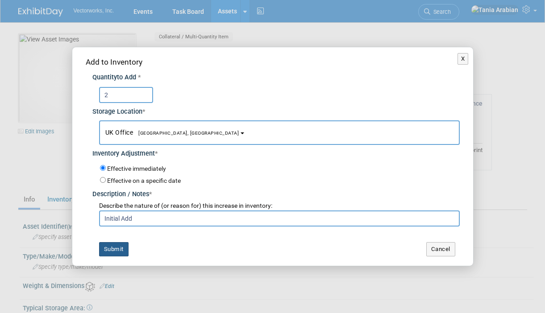
click at [113, 249] on button "Submit" at bounding box center [113, 249] width 29 height 14
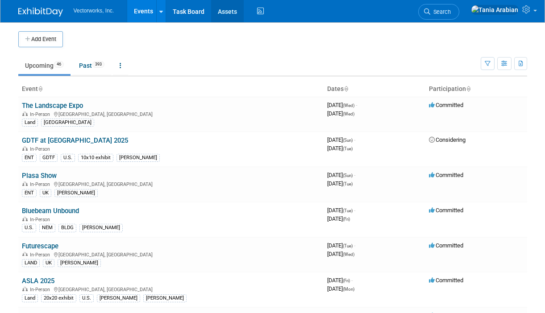
click at [225, 10] on link "Assets" at bounding box center [227, 11] width 33 height 22
click at [226, 12] on link "Assets" at bounding box center [227, 11] width 33 height 22
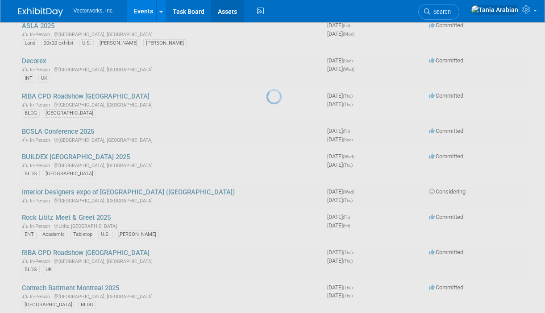
scroll to position [264, 0]
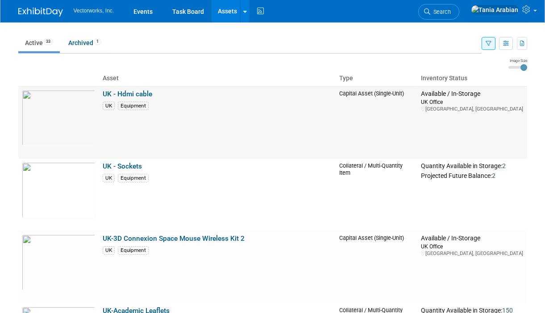
scroll to position [25, 0]
click at [148, 95] on link "UK - Hdmi cable" at bounding box center [128, 93] width 50 height 8
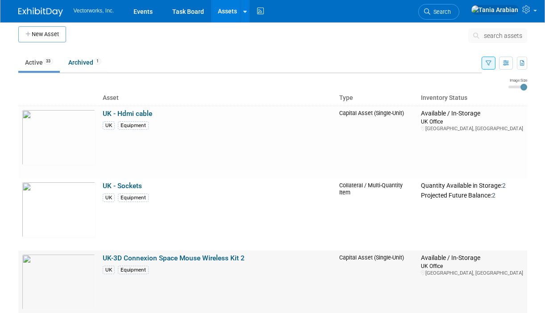
scroll to position [0, 0]
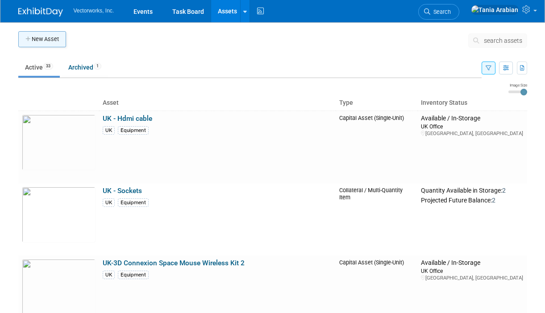
click at [41, 38] on button "New Asset" at bounding box center [42, 39] width 48 height 16
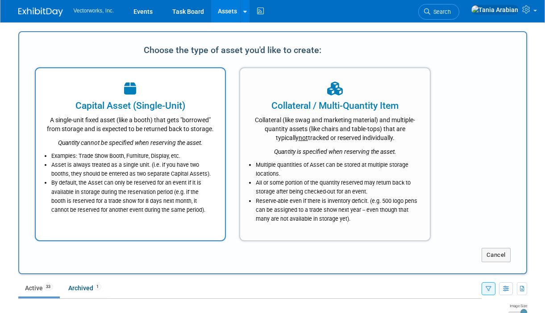
click at [120, 132] on div "A single-unit fixed asset (like a booth) that gets "borrowed" from storage and …" at bounding box center [130, 122] width 167 height 21
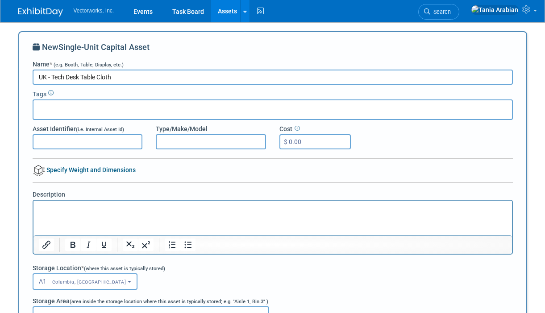
type input "UK - Tech Desk Table Cloth"
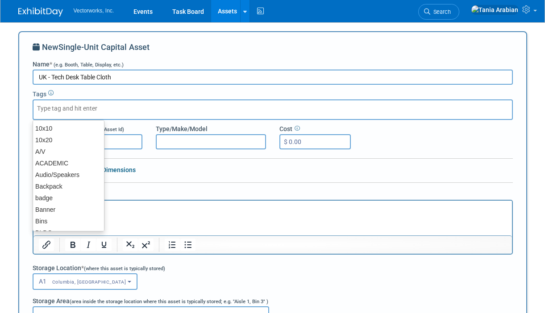
click at [55, 112] on input "text" at bounding box center [72, 108] width 71 height 9
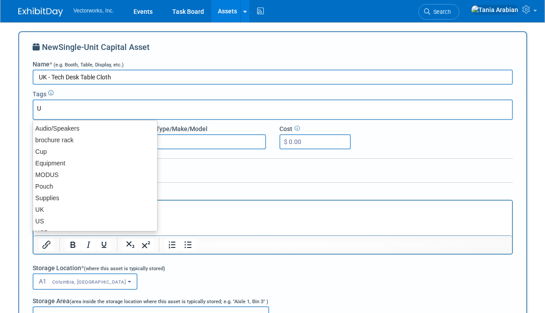
type input "UK"
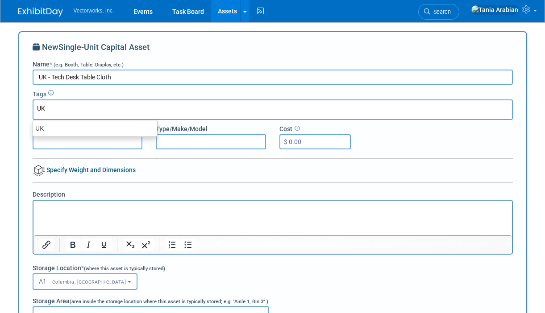
click at [59, 123] on div "UK" at bounding box center [95, 129] width 124 height 12
type input "UK"
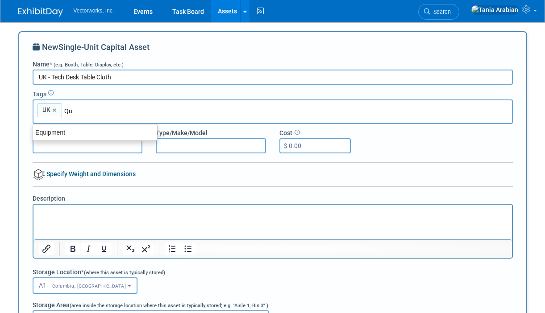
type input "Q"
type input "Equip"
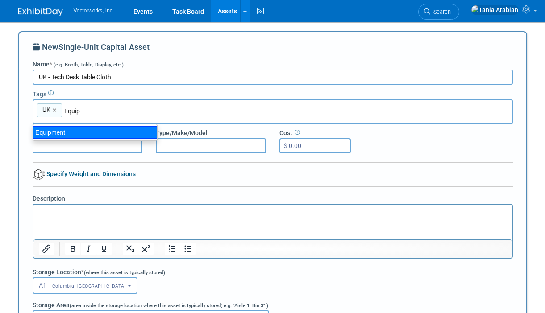
click at [47, 131] on div "Equipment" at bounding box center [95, 132] width 125 height 12
type input "UK, Equipment"
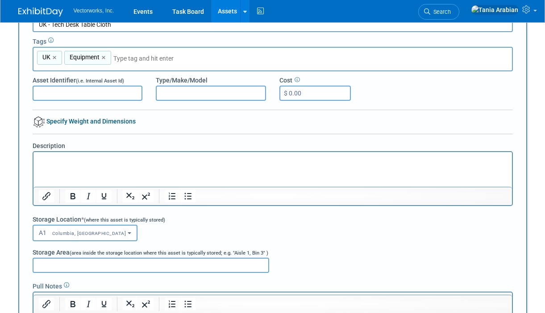
scroll to position [87, 0]
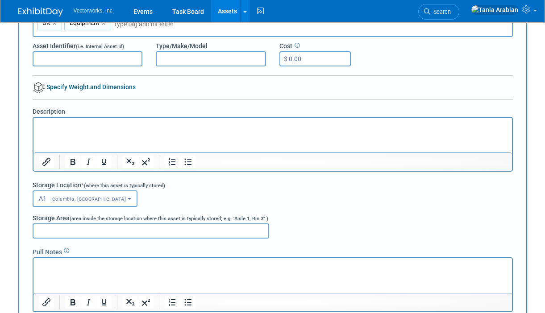
click at [58, 202] on span "A1 Columbia, MD" at bounding box center [82, 198] width 87 height 7
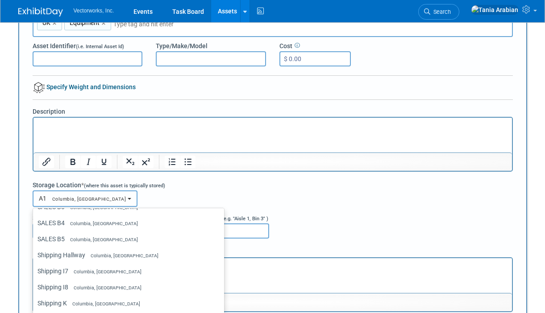
scroll to position [936, 0]
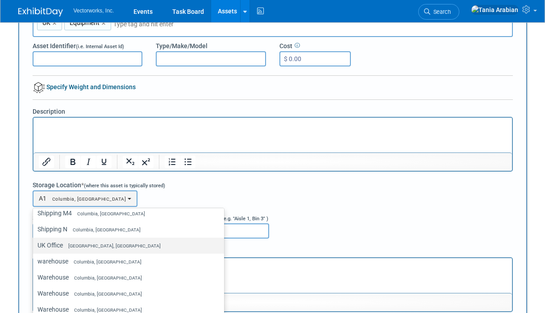
click at [61, 246] on label "UK Office England, United Kingdom" at bounding box center [126, 246] width 178 height 12
click at [34, 246] on input "UK Office England, United Kingdom" at bounding box center [32, 246] width 6 height 6
select select "11224114"
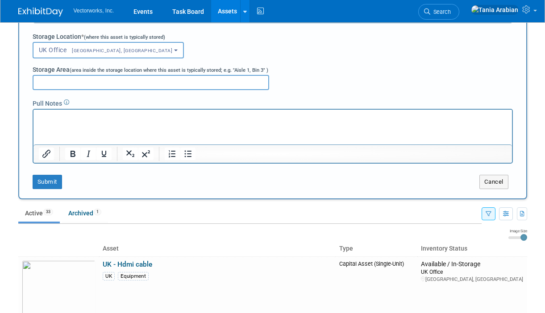
scroll to position [260, 0]
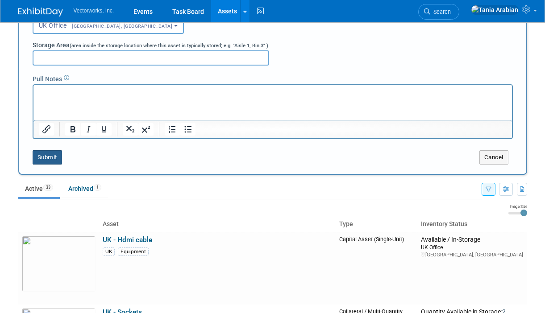
click at [50, 155] on button "Submit" at bounding box center [47, 157] width 29 height 14
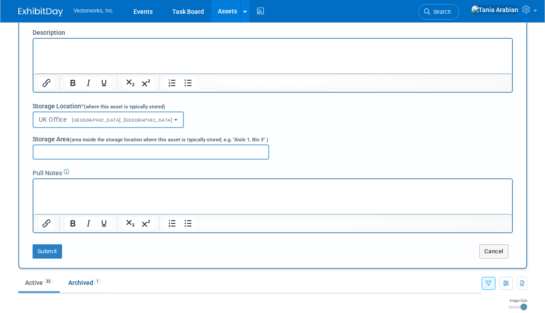
scroll to position [179, 0]
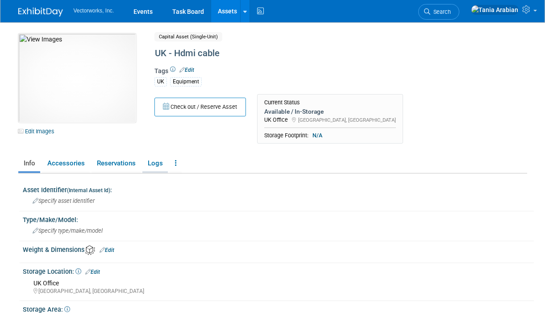
click at [158, 161] on link "Logs" at bounding box center [154, 164] width 25 height 16
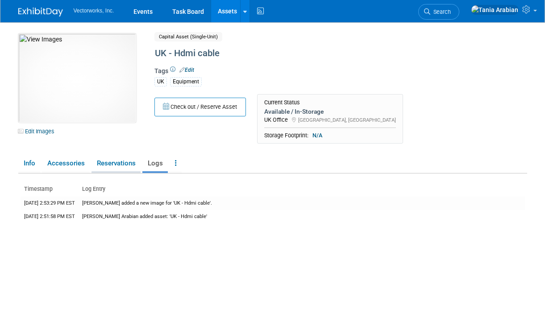
click at [119, 165] on link "Reservations" at bounding box center [115, 164] width 49 height 16
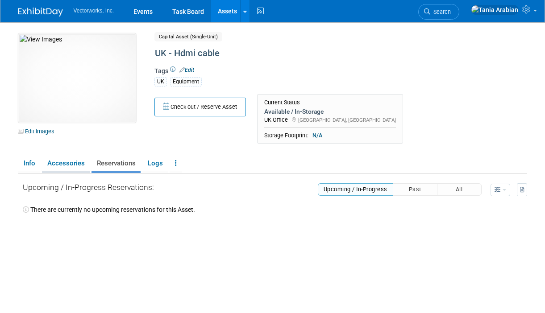
click at [67, 162] on link "Accessories" at bounding box center [66, 164] width 48 height 16
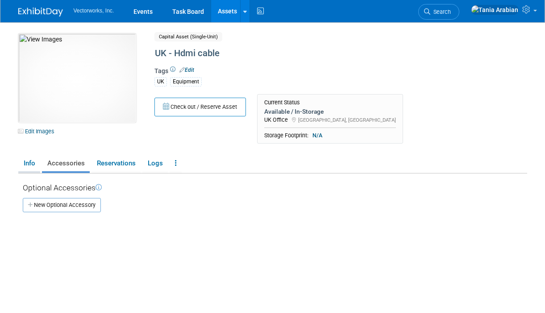
click at [27, 162] on link "Info" at bounding box center [29, 164] width 22 height 16
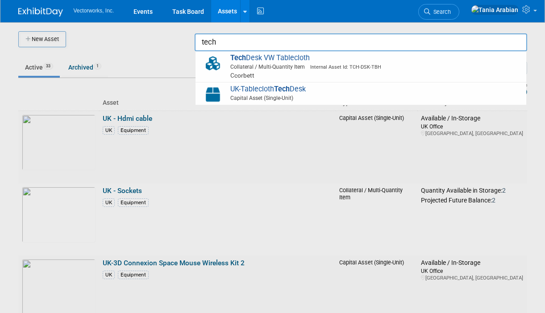
type input "tech"
click at [273, 33] on div at bounding box center [273, 156] width 0 height 313
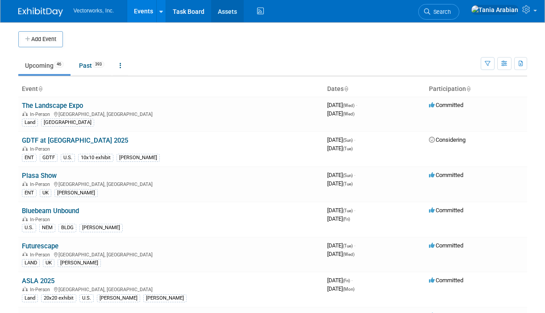
click at [231, 8] on link "Assets" at bounding box center [227, 11] width 33 height 22
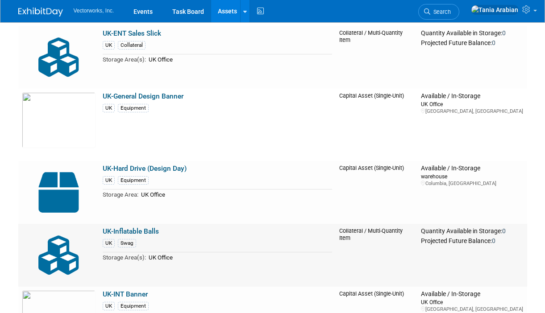
scroll to position [1064, 0]
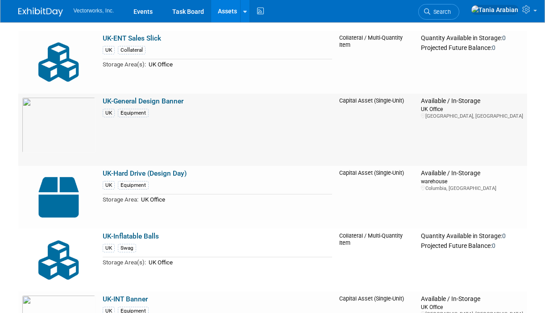
click at [65, 121] on img at bounding box center [59, 125] width 74 height 56
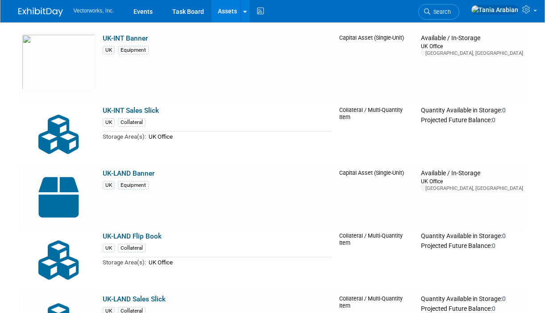
scroll to position [1327, 0]
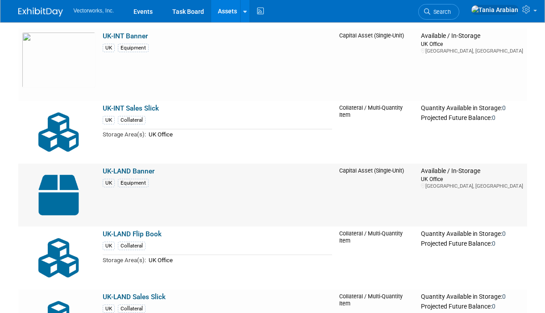
click at [62, 202] on img at bounding box center [59, 195] width 74 height 56
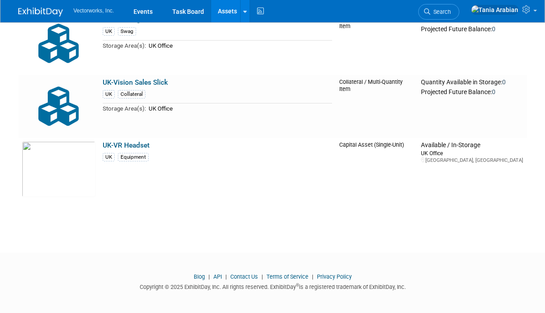
scroll to position [2198, 0]
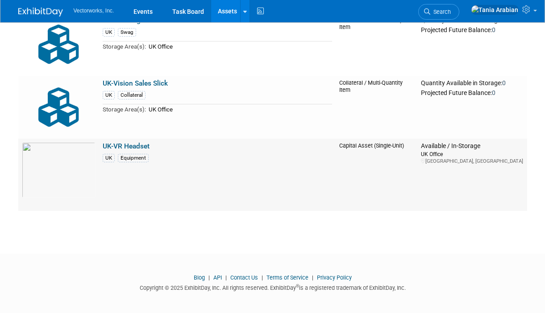
click at [123, 146] on link "UK-VR Headset" at bounding box center [126, 146] width 47 height 8
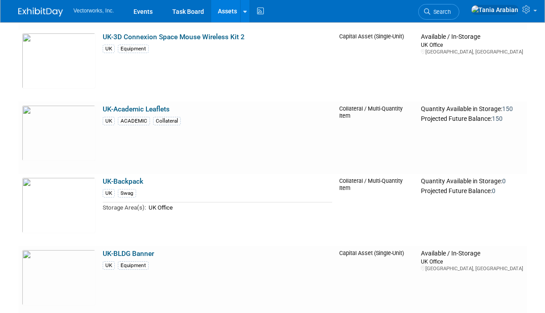
scroll to position [0, 0]
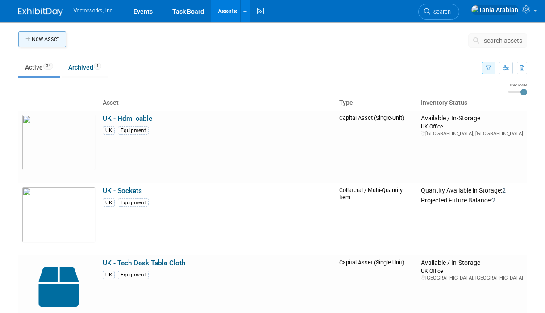
click at [38, 41] on button "New Asset" at bounding box center [42, 39] width 48 height 16
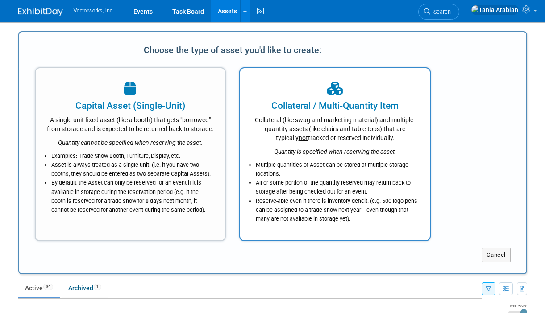
click at [263, 183] on li "All or some portion of the quantity reserved may return back to storage after b…" at bounding box center [337, 187] width 163 height 18
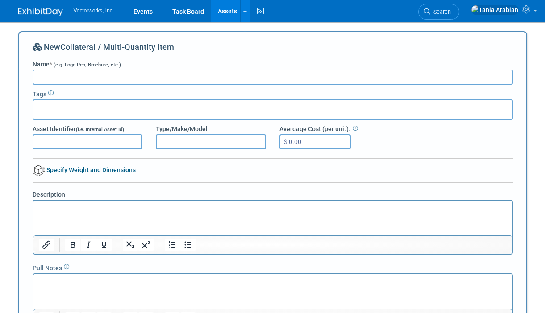
type input "Y"
type input "UK - VR Headset"
click at [45, 111] on input "text" at bounding box center [72, 108] width 71 height 9
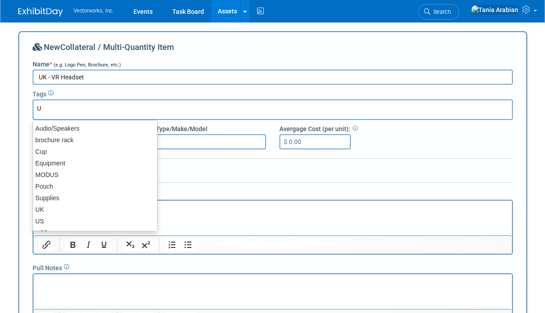
type input "UK"
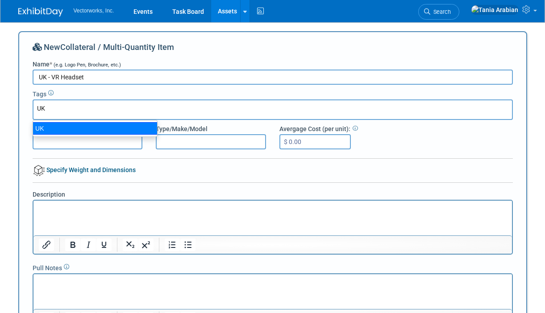
click at [52, 127] on div "UK" at bounding box center [95, 128] width 125 height 12
type input "UK"
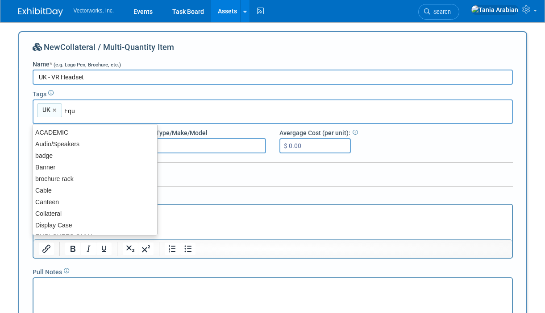
type input "Equi"
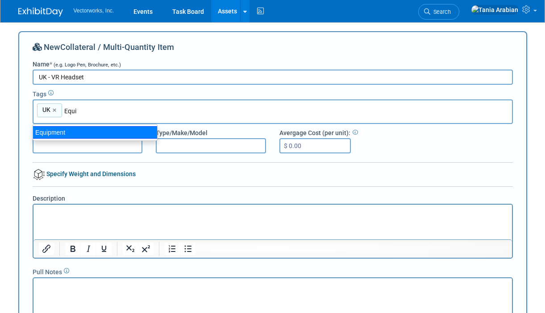
click at [79, 132] on div "Equipment" at bounding box center [95, 132] width 125 height 12
type input "UK, Equipment"
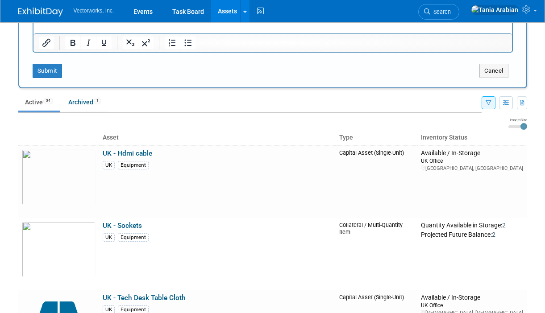
scroll to position [303, 0]
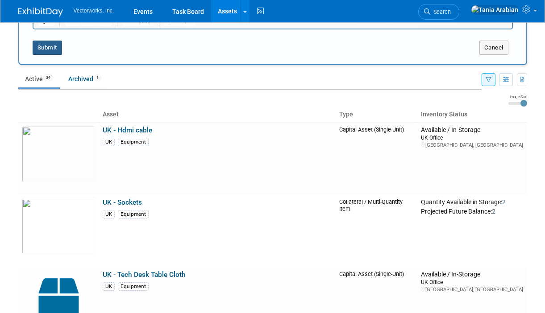
click at [43, 50] on button "Submit" at bounding box center [47, 48] width 29 height 14
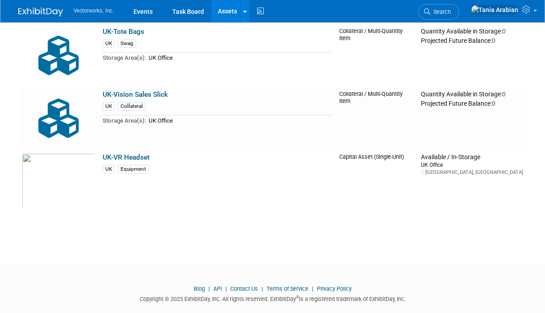
scroll to position [2486, 0]
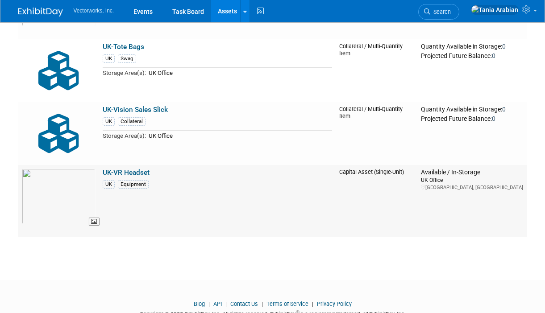
click at [66, 184] on img at bounding box center [59, 197] width 74 height 56
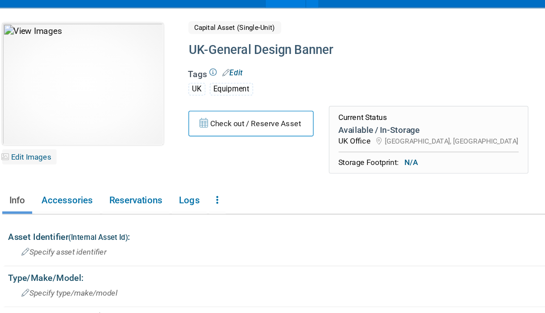
click at [52, 132] on link "Edit Images" at bounding box center [38, 131] width 40 height 11
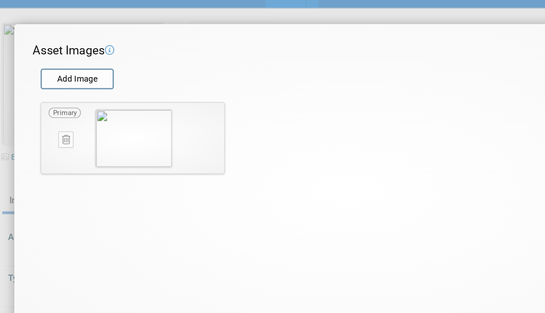
click at [63, 117] on icon at bounding box center [65, 119] width 6 height 7
click at [58, 130] on icon "button" at bounding box center [61, 128] width 6 height 5
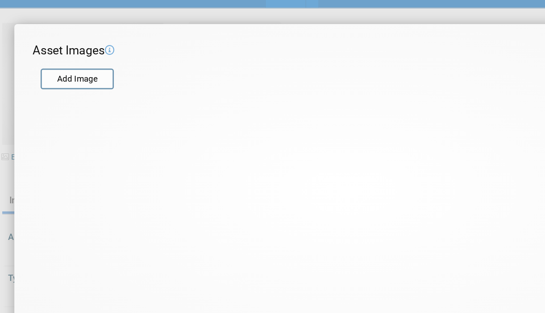
click at [203, 29] on div "X Asset Images Add Image STEP 2 — Crop the Image Use the canvas below to crop t…" at bounding box center [272, 156] width 545 height 313
click at [76, 29] on div "X Asset Images Add Image STEP 2 — Crop the Image Use the canvas below to crop t…" at bounding box center [272, 156] width 545 height 313
click at [25, 43] on div "X Asset Images Add Image STEP 2 — Crop the Image Use the canvas below to crop t…" at bounding box center [272, 156] width 545 height 313
click at [63, 30] on div "X Asset Images Add Image STEP 2 — Crop the Image Use the canvas below to crop t…" at bounding box center [272, 156] width 545 height 313
click at [80, 77] on input "file" at bounding box center [46, 74] width 106 height 13
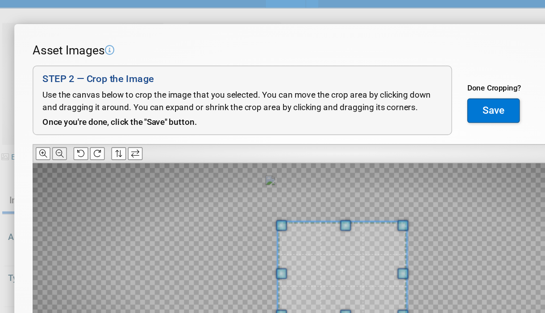
click at [61, 129] on icon at bounding box center [61, 129] width 6 height 6
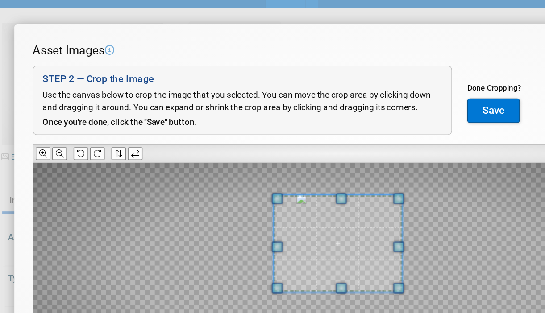
click at [242, 174] on span at bounding box center [264, 195] width 94 height 70
click at [366, 94] on button "Save" at bounding box center [377, 98] width 38 height 18
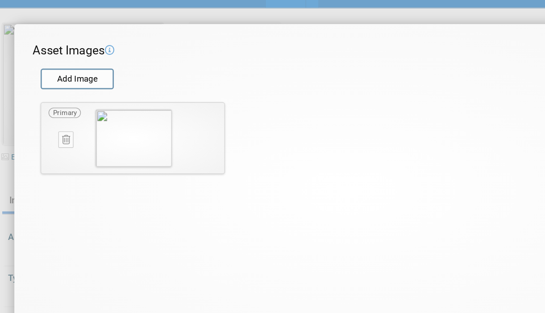
click at [233, 73] on form "Add Image" at bounding box center [267, 70] width 452 height 20
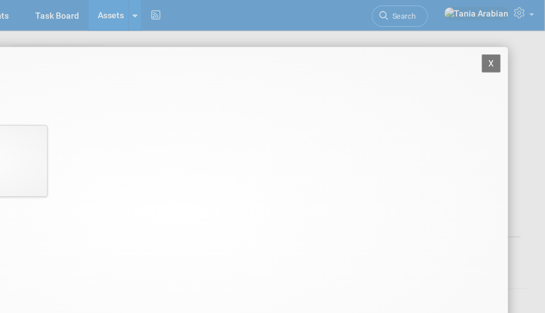
click at [505, 47] on button "X" at bounding box center [505, 46] width 14 height 13
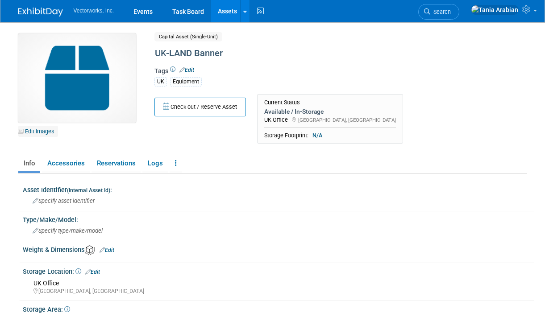
click at [44, 132] on link "Edit Images" at bounding box center [38, 131] width 40 height 11
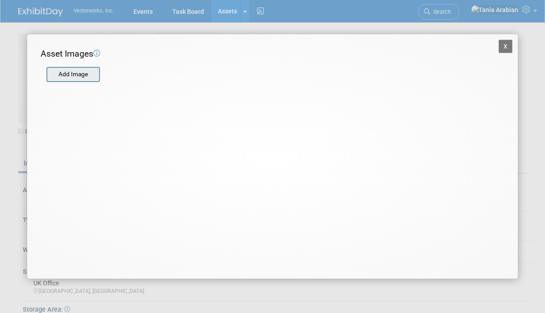
click at [88, 73] on input "file" at bounding box center [46, 74] width 106 height 13
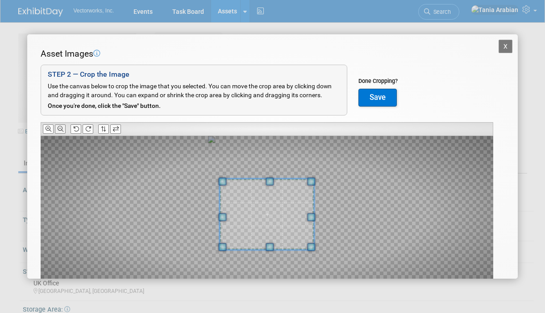
click at [60, 130] on icon at bounding box center [61, 129] width 6 height 6
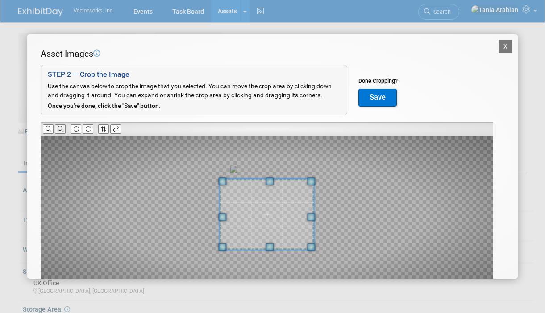
click at [60, 130] on icon at bounding box center [61, 129] width 6 height 6
click at [392, 93] on button "Save" at bounding box center [377, 98] width 38 height 18
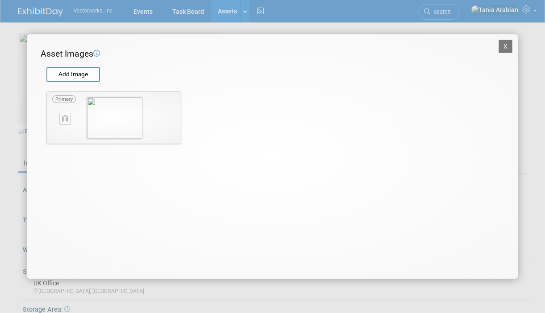
click at [503, 49] on button "X" at bounding box center [505, 46] width 14 height 13
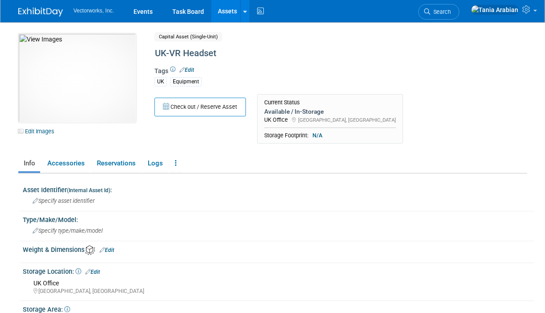
click at [190, 68] on link "Edit" at bounding box center [186, 70] width 15 height 6
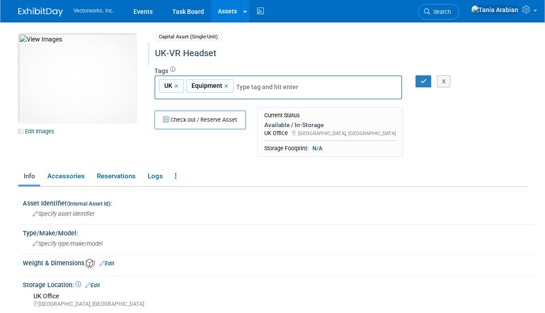
click at [178, 56] on div "UK-VR Headset" at bounding box center [320, 53] width 337 height 16
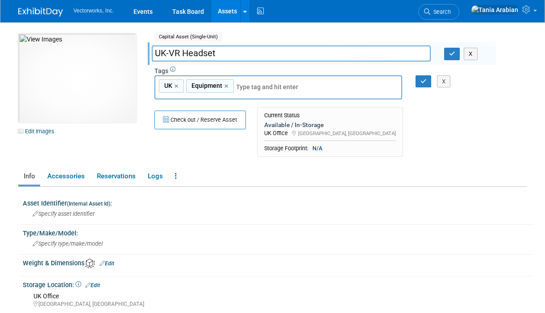
click at [183, 35] on span "Capital Asset (Single-Unit)" at bounding box center [188, 36] width 68 height 9
click at [183, 38] on span "Capital Asset (Single-Unit)" at bounding box center [188, 36] width 68 height 9
click at [187, 40] on span "Capital Asset (Single-Unit)" at bounding box center [188, 36] width 68 height 9
click at [122, 136] on div "10031850-10728836-622c1959-205f-4434-8868-6cf87778a92f.jpg Edit Images Capital …" at bounding box center [273, 97] width 522 height 128
click at [173, 175] on link at bounding box center [176, 177] width 12 height 16
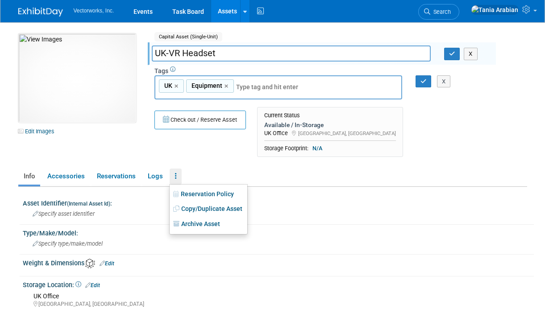
click at [197, 155] on div "Check out / Reserve Asset Current Status Available / In-Storage UK Office Curre…" at bounding box center [322, 134] width 348 height 54
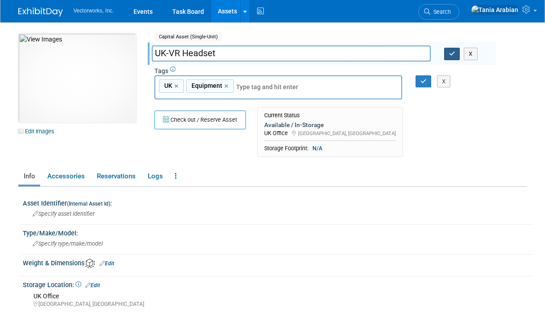
click at [447, 58] on button "button" at bounding box center [452, 54] width 16 height 12
click at [451, 54] on icon "button" at bounding box center [452, 54] width 6 height 6
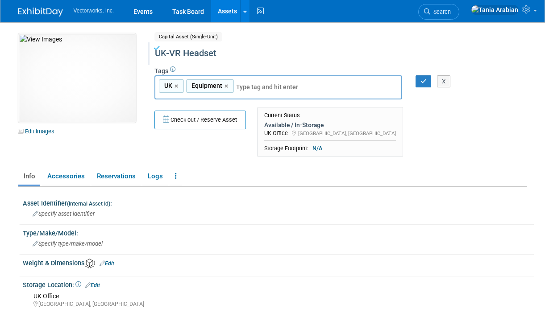
click at [428, 82] on div "X" at bounding box center [441, 81] width 29 height 12
click at [420, 83] on icon "button" at bounding box center [423, 82] width 6 height 6
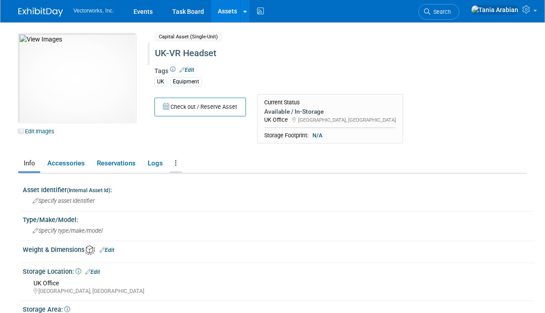
click at [175, 163] on icon at bounding box center [176, 163] width 2 height 7
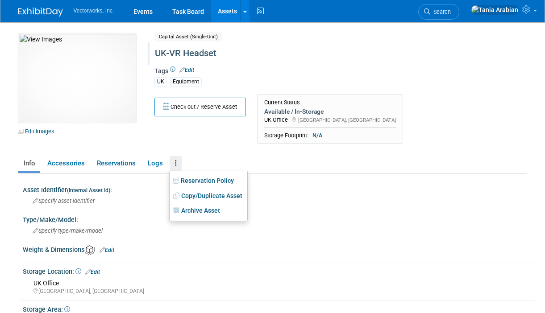
click at [118, 174] on div "Asset Identifier (Internal Asset Id) : Specify asset identifier Type/Make/Model…" at bounding box center [275, 294] width 504 height 241
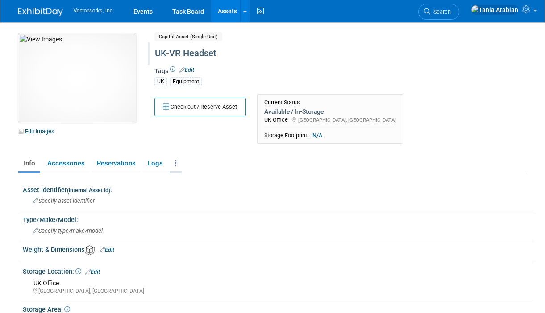
click at [176, 165] on link at bounding box center [176, 164] width 12 height 16
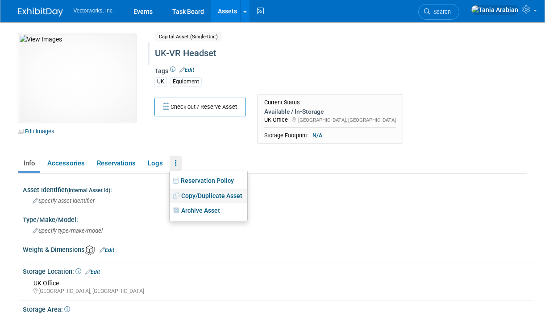
click at [186, 195] on link "Copy/Duplicate Asset" at bounding box center [209, 196] width 78 height 15
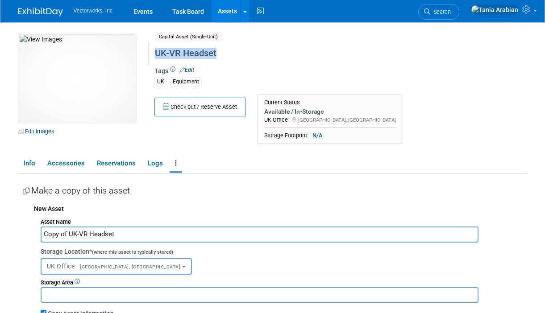
drag, startPoint x: 155, startPoint y: 54, endPoint x: 221, endPoint y: 59, distance: 66.2
click at [221, 59] on div "UK-VR Headset" at bounding box center [320, 53] width 337 height 16
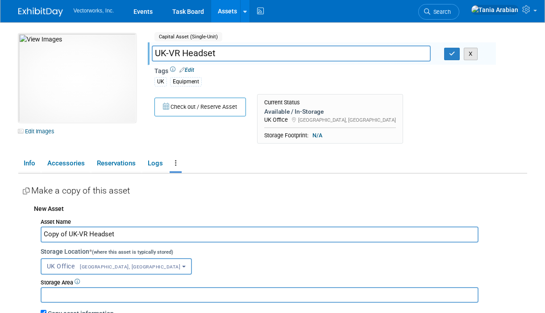
click at [472, 56] on button "X" at bounding box center [470, 54] width 14 height 12
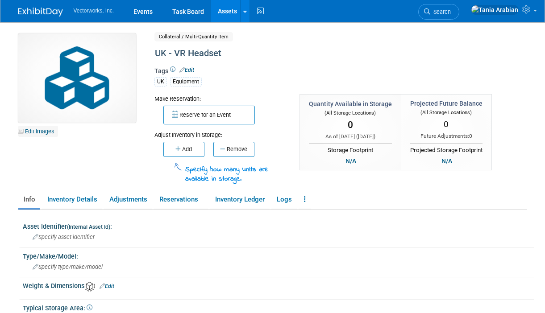
click at [54, 132] on link "Edit Images" at bounding box center [38, 131] width 40 height 11
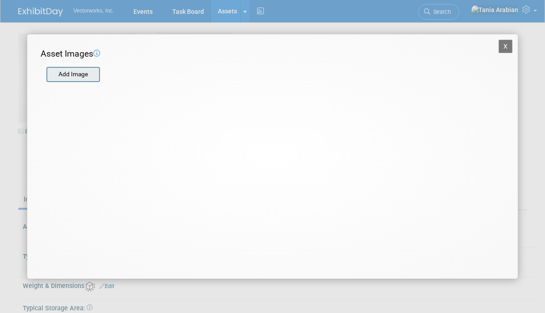
click at [71, 75] on input "file" at bounding box center [46, 74] width 106 height 13
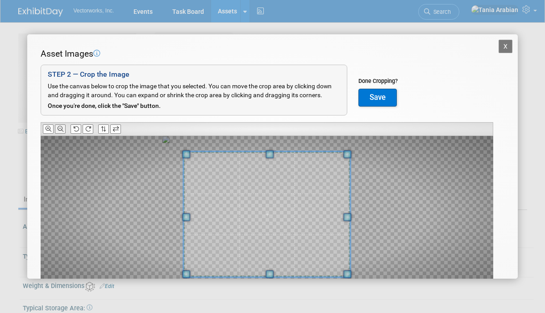
click at [60, 129] on icon at bounding box center [61, 129] width 6 height 6
click at [367, 99] on button "Save" at bounding box center [377, 98] width 38 height 18
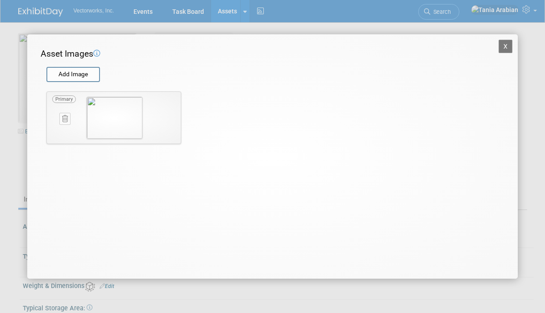
click at [506, 46] on button "X" at bounding box center [505, 46] width 14 height 13
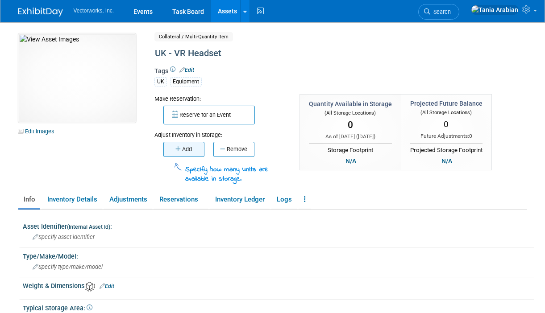
click at [180, 152] on icon "button" at bounding box center [178, 149] width 7 height 6
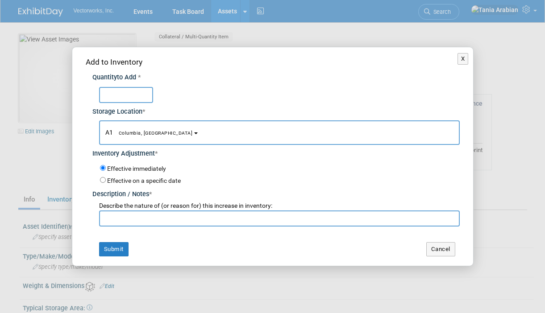
click at [153, 136] on button "A1 Columbia, MD" at bounding box center [279, 132] width 360 height 25
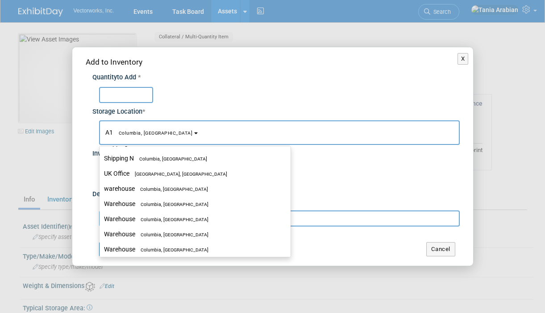
scroll to position [885, 0]
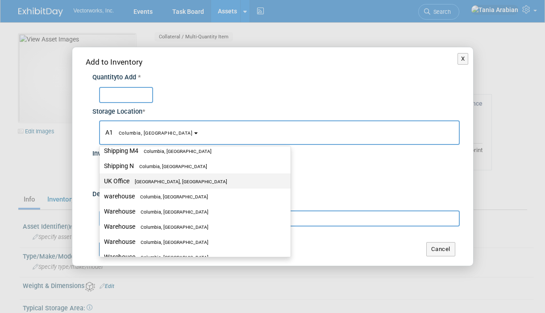
click at [151, 180] on span "[GEOGRAPHIC_DATA], [GEOGRAPHIC_DATA]" at bounding box center [178, 182] width 98 height 6
click at [101, 180] on input "UK Office [GEOGRAPHIC_DATA], [GEOGRAPHIC_DATA]" at bounding box center [98, 181] width 6 height 6
select select "11224114"
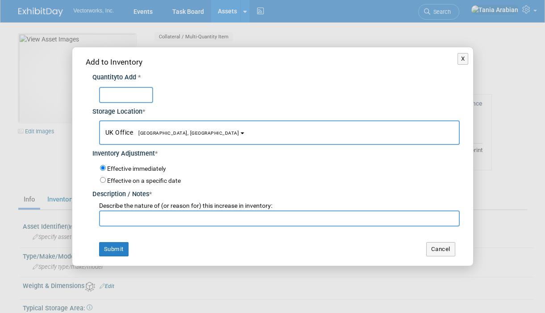
click at [109, 95] on input "text" at bounding box center [126, 95] width 54 height 16
type input "2"
click at [124, 220] on input "text" at bounding box center [279, 219] width 360 height 16
type input "n"
type input "initial add"
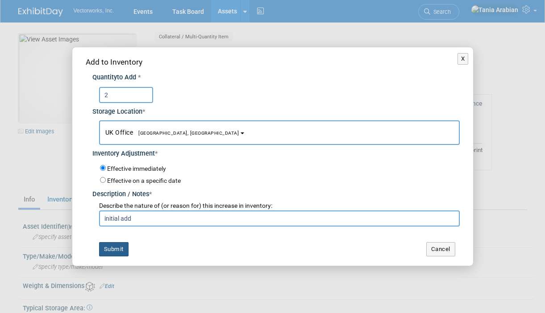
click at [103, 251] on button "Submit" at bounding box center [113, 249] width 29 height 14
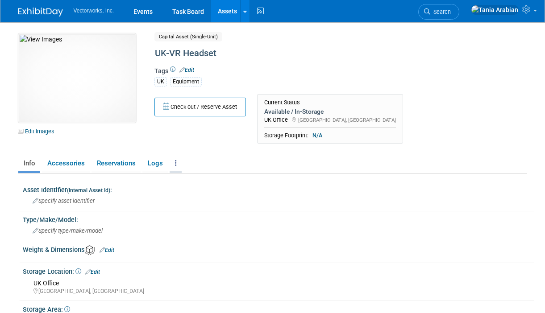
click at [175, 162] on icon at bounding box center [176, 163] width 2 height 7
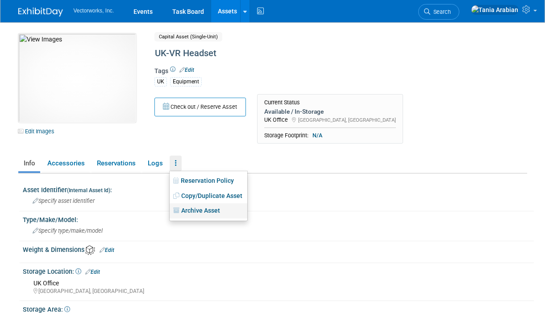
click at [190, 209] on link "Archive Asset" at bounding box center [209, 210] width 78 height 15
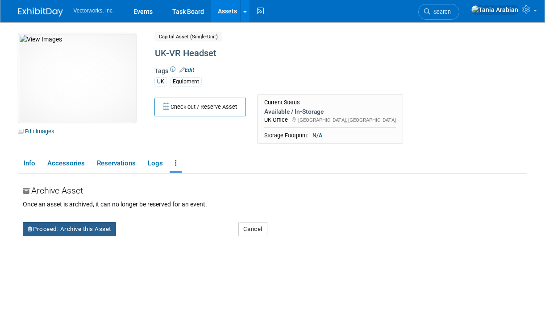
click at [90, 227] on button "Proceed: Archive this Asset" at bounding box center [69, 229] width 93 height 14
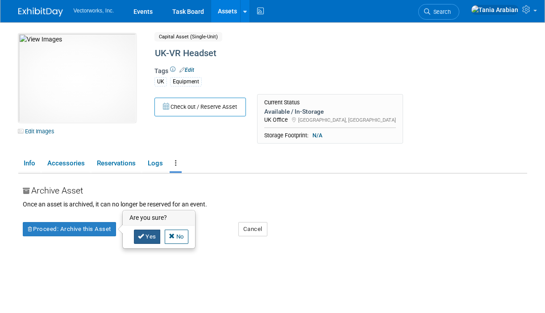
click at [145, 234] on link "Yes" at bounding box center [147, 237] width 26 height 14
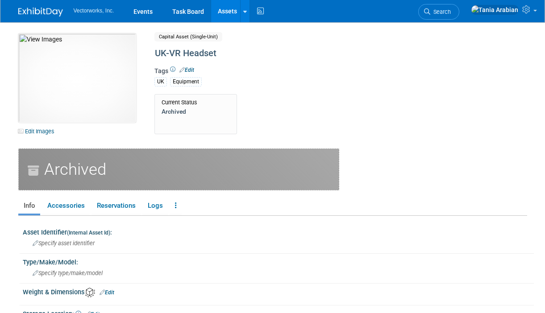
click at [223, 15] on link "Assets" at bounding box center [227, 11] width 33 height 22
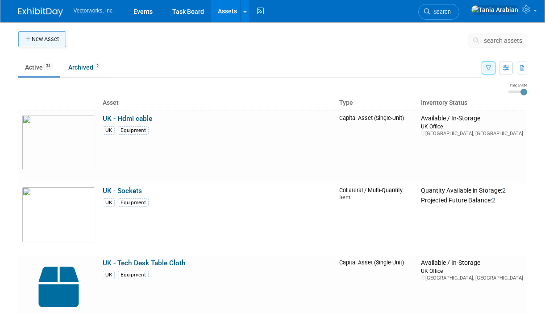
click at [49, 41] on button "New Asset" at bounding box center [42, 39] width 48 height 16
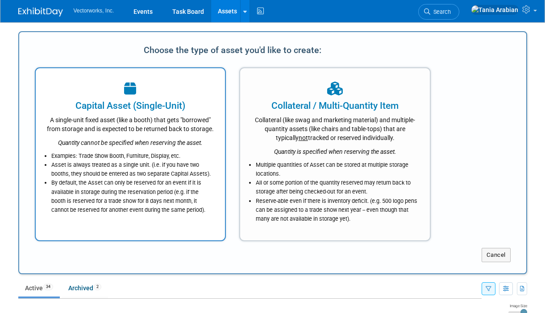
click at [125, 95] on div at bounding box center [130, 89] width 167 height 20
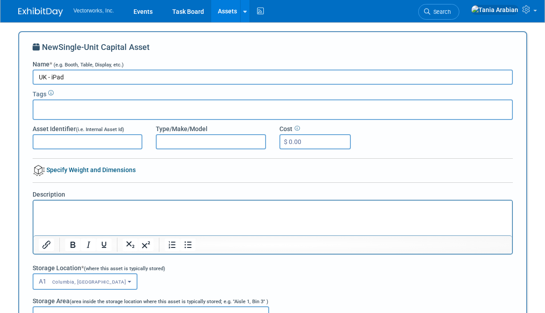
type input "UK - iPad"
click at [108, 114] on div at bounding box center [273, 109] width 480 height 21
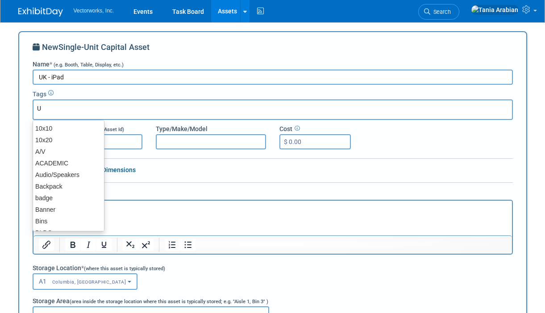
type input "UK"
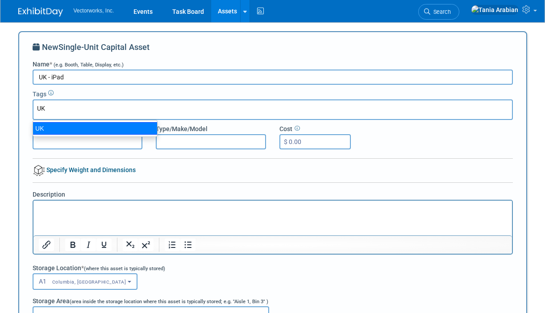
click at [103, 130] on div "UK" at bounding box center [95, 128] width 125 height 12
type input "UK"
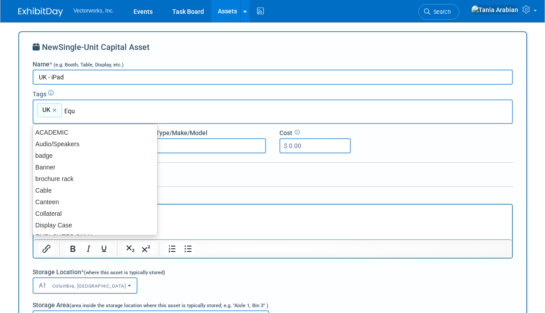
type input "Equi"
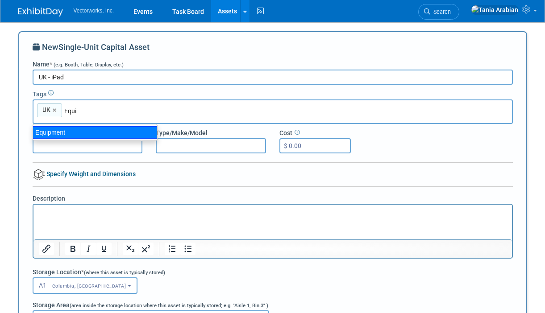
click at [117, 133] on div "Equipment" at bounding box center [95, 132] width 125 height 12
type input "UK, Equipment"
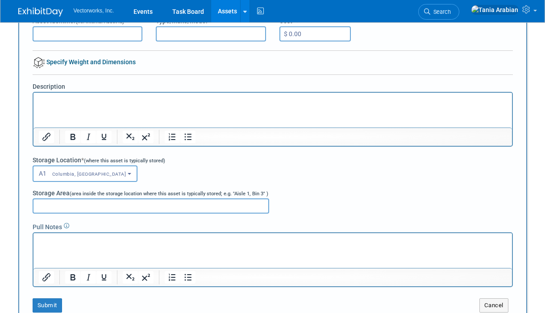
scroll to position [115, 0]
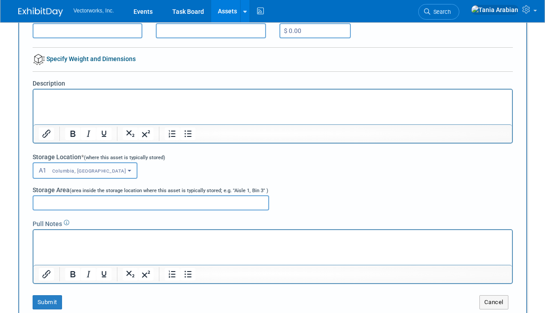
click at [63, 173] on span "Columbia, MD" at bounding box center [86, 171] width 79 height 6
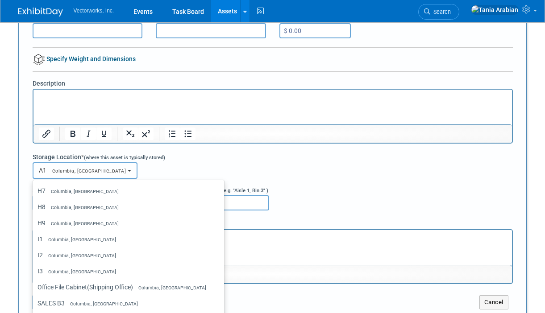
scroll to position [936, 0]
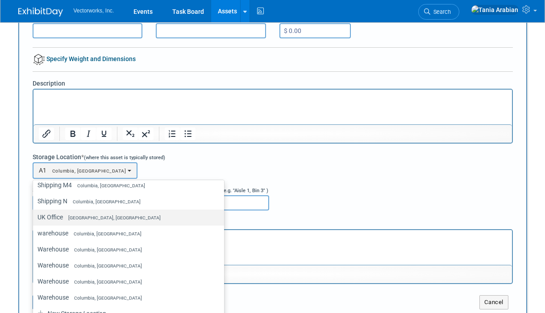
click at [66, 216] on span "[GEOGRAPHIC_DATA], [GEOGRAPHIC_DATA]" at bounding box center [112, 218] width 98 height 6
click at [34, 216] on input "UK Office England, United Kingdom" at bounding box center [32, 218] width 6 height 6
select select "11224114"
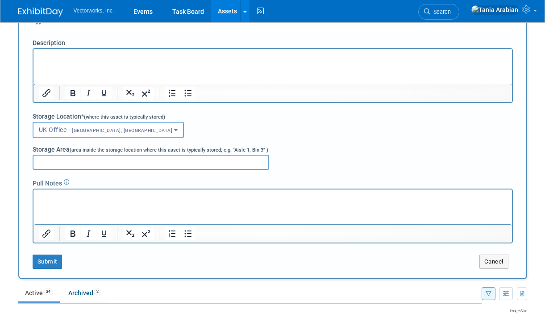
scroll to position [208, 0]
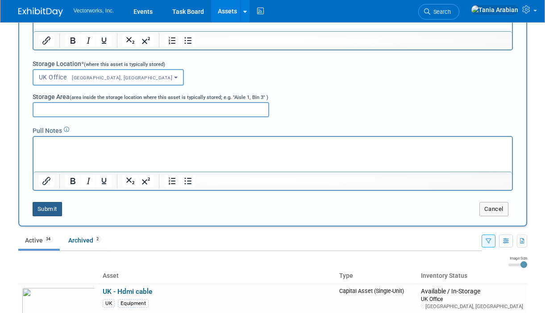
click at [53, 209] on button "Submit" at bounding box center [47, 209] width 29 height 14
click at [45, 209] on button "Submit" at bounding box center [47, 209] width 29 height 14
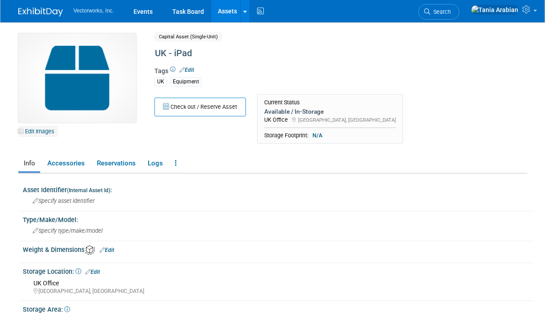
click at [42, 130] on link "Edit Images" at bounding box center [38, 131] width 40 height 11
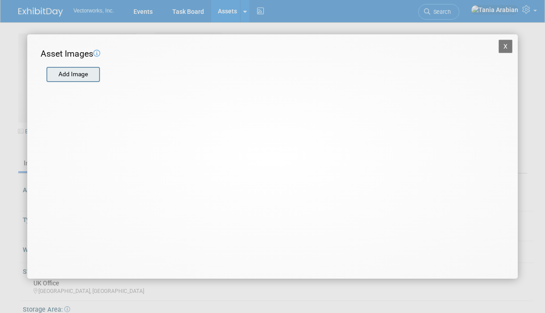
click at [69, 74] on input "file" at bounding box center [46, 74] width 106 height 13
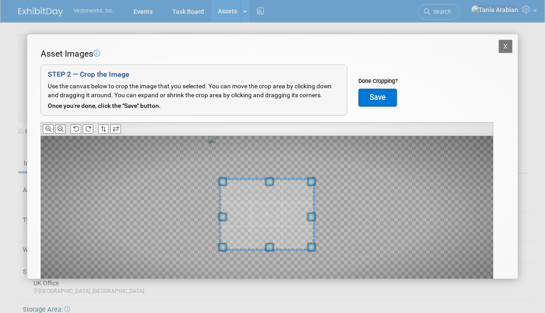
click at [64, 125] on button at bounding box center [60, 128] width 11 height 9
click at [62, 127] on icon at bounding box center [61, 129] width 6 height 6
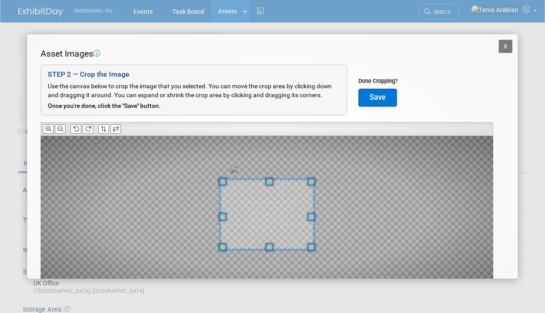
click at [368, 97] on button "Save" at bounding box center [377, 98] width 38 height 18
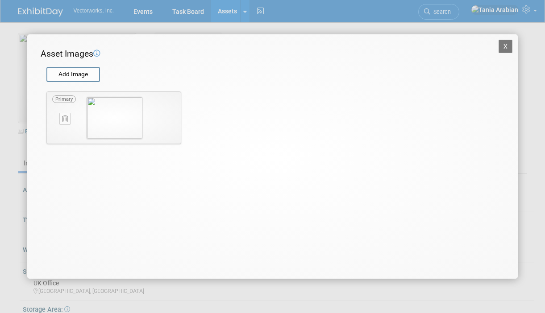
click at [505, 46] on button "X" at bounding box center [505, 46] width 14 height 13
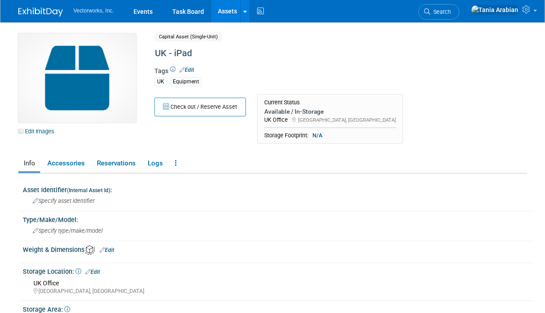
click at [231, 12] on link "Assets" at bounding box center [227, 11] width 33 height 22
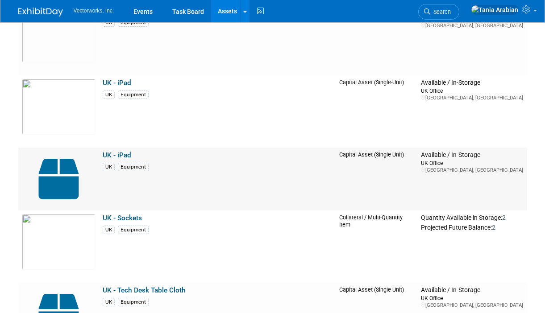
scroll to position [54, 0]
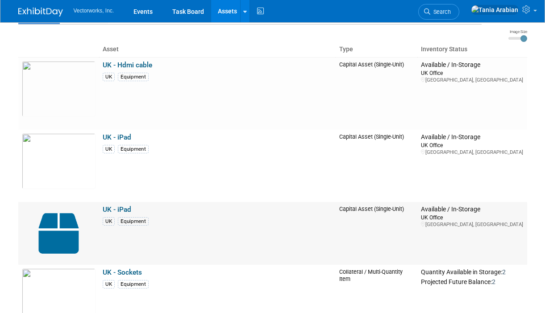
click at [153, 238] on td "UK - iPad UK Equipment" at bounding box center [217, 233] width 236 height 63
click at [66, 227] on img at bounding box center [59, 234] width 74 height 56
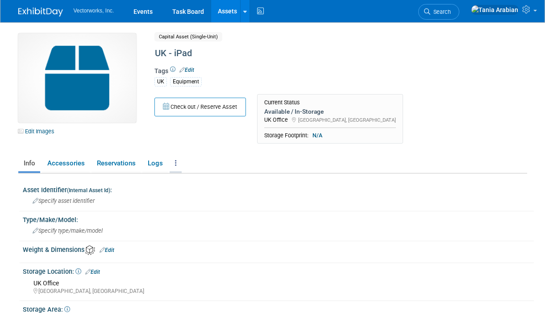
click at [176, 165] on icon at bounding box center [176, 163] width 2 height 7
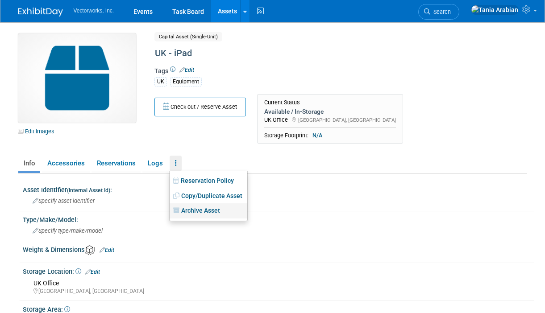
click at [191, 208] on link "Archive Asset" at bounding box center [209, 210] width 78 height 15
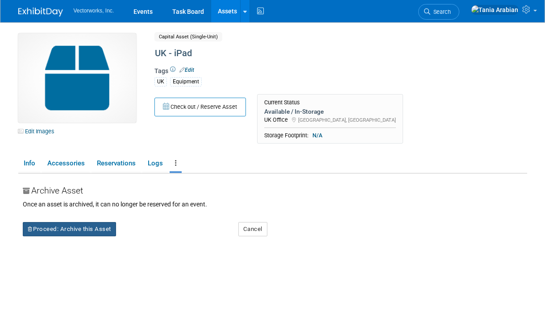
click at [58, 229] on button "Proceed: Archive this Asset" at bounding box center [69, 229] width 93 height 14
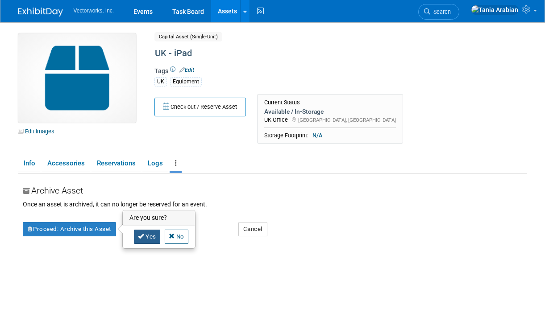
click at [139, 234] on icon at bounding box center [141, 236] width 6 height 6
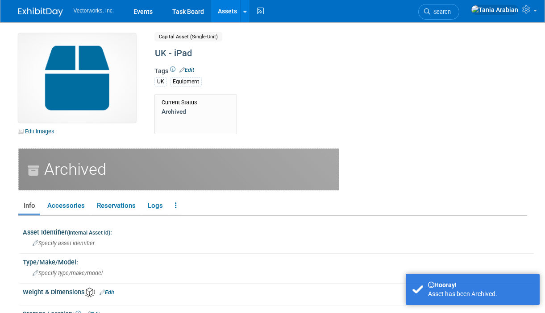
click at [227, 9] on link "Assets" at bounding box center [227, 11] width 33 height 22
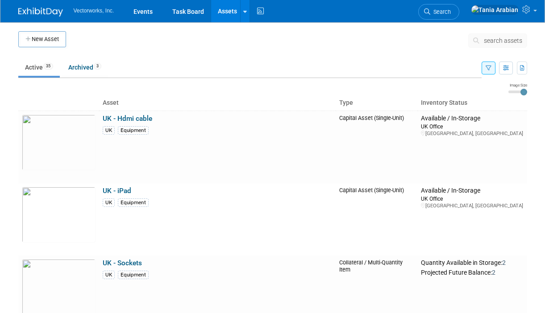
scroll to position [4, 0]
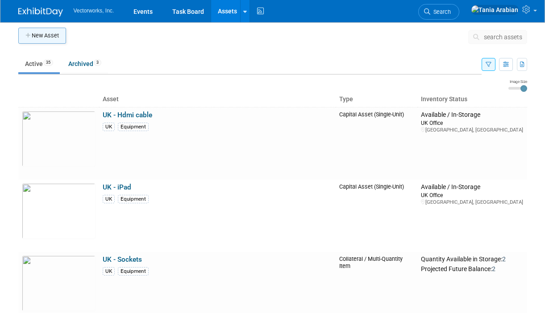
click at [53, 39] on button "New Asset" at bounding box center [42, 36] width 48 height 16
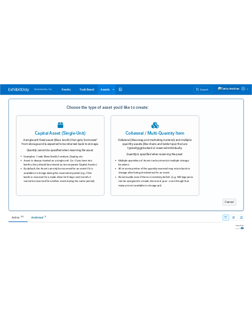
scroll to position [0, 0]
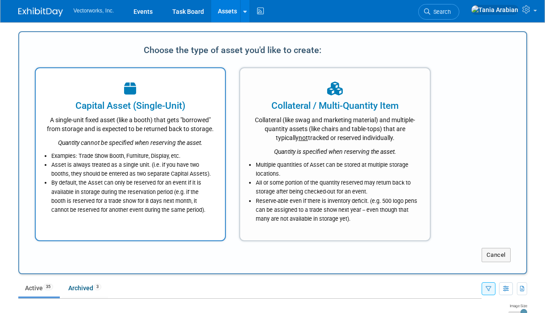
click at [196, 133] on div "A single-unit fixed asset (like a booth) that gets "borrowed" from storage and …" at bounding box center [130, 122] width 167 height 21
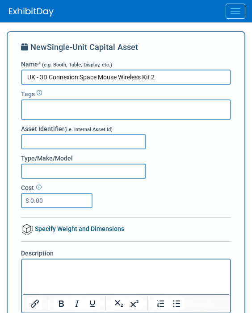
type input "UK - 3D Connexion Space Mouse Wireless Kit 2"
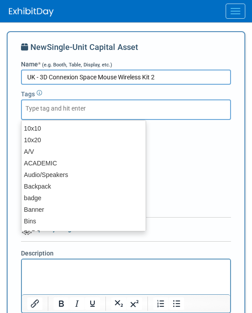
click at [39, 103] on div at bounding box center [126, 109] width 210 height 21
type input "UK"
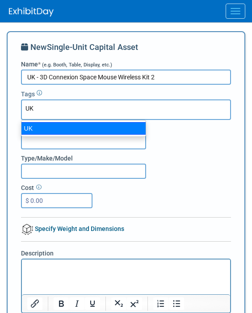
click at [47, 126] on div "UK" at bounding box center [83, 128] width 125 height 12
type input "UK"
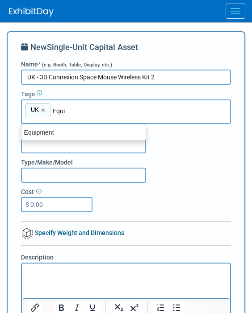
type input "Equip"
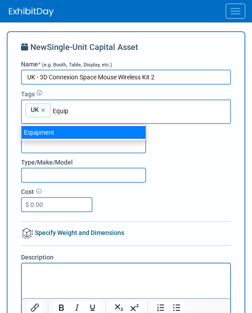
click at [48, 134] on div "Equipment" at bounding box center [83, 132] width 125 height 12
type input "UK, Equipment"
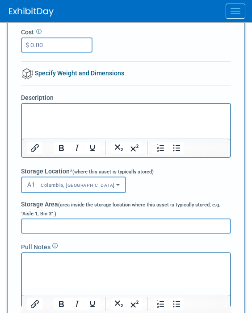
scroll to position [165, 0]
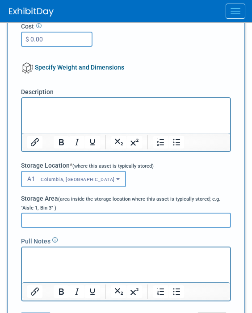
click at [55, 182] on span "A1 Columbia, MD" at bounding box center [70, 178] width 87 height 7
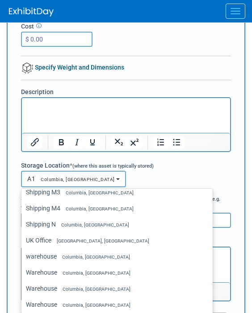
scroll to position [936, 0]
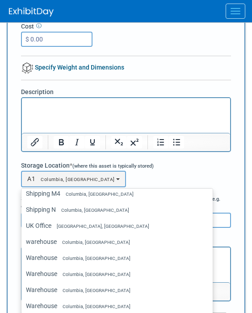
click at [46, 224] on label "UK Office England, United Kingdom" at bounding box center [115, 226] width 178 height 12
click at [23, 224] on input "UK Office England, United Kingdom" at bounding box center [20, 226] width 6 height 6
select select "11224114"
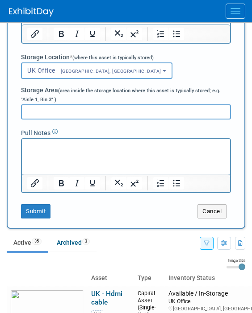
scroll to position [284, 0]
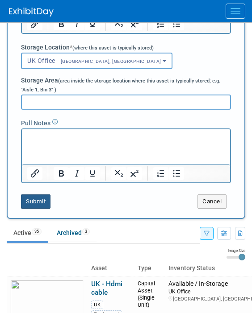
click at [33, 202] on button "Submit" at bounding box center [35, 201] width 29 height 14
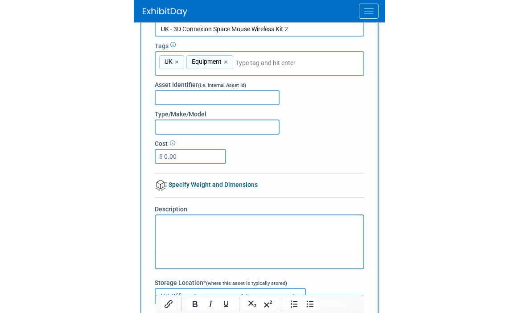
scroll to position [0, 0]
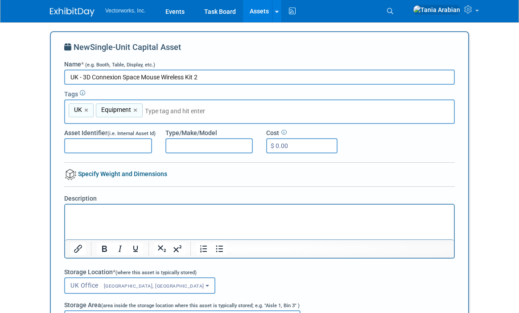
click at [258, 12] on link "Assets" at bounding box center [259, 11] width 33 height 22
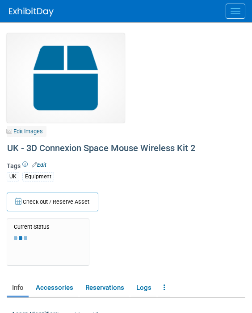
click at [32, 131] on link "Edit Images" at bounding box center [27, 131] width 40 height 11
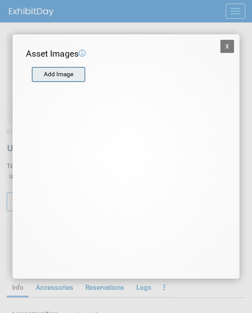
click at [59, 78] on input "file" at bounding box center [31, 74] width 106 height 13
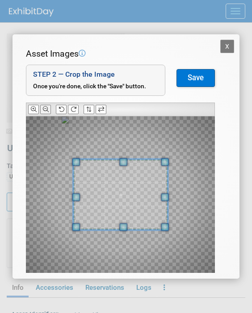
click at [46, 114] on button at bounding box center [45, 109] width 11 height 9
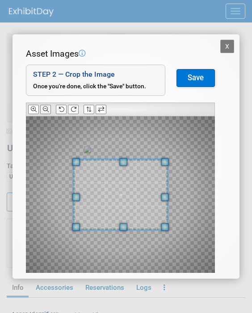
click at [46, 114] on button at bounding box center [45, 109] width 11 height 9
click at [189, 75] on button "Save" at bounding box center [195, 78] width 38 height 18
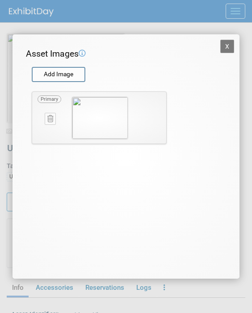
click at [222, 45] on button "X" at bounding box center [227, 46] width 14 height 13
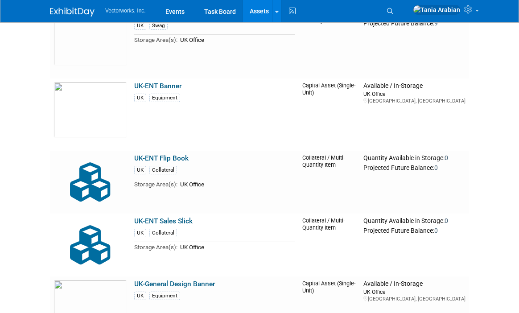
scroll to position [1099, 0]
